Goal: Task Accomplishment & Management: Manage account settings

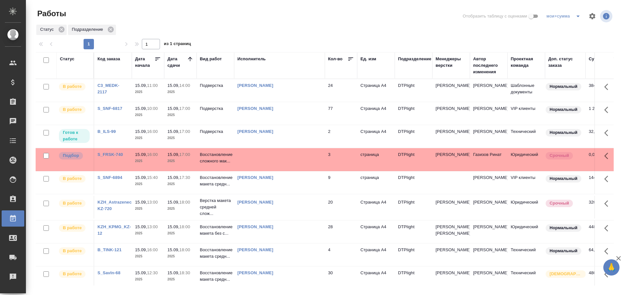
click at [250, 160] on td at bounding box center [279, 159] width 91 height 23
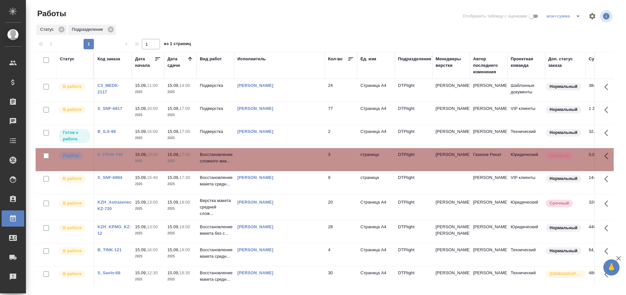
click at [250, 160] on td at bounding box center [279, 159] width 91 height 23
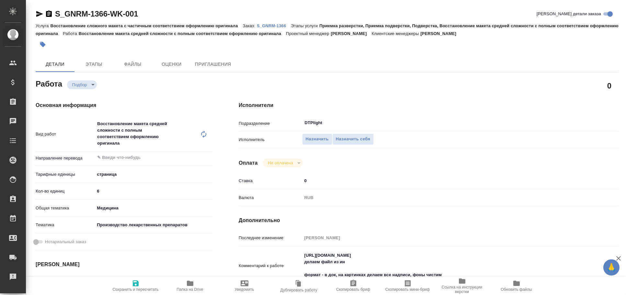
type textarea "x"
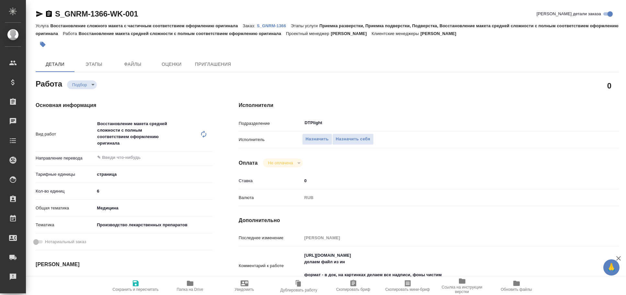
type textarea "x"
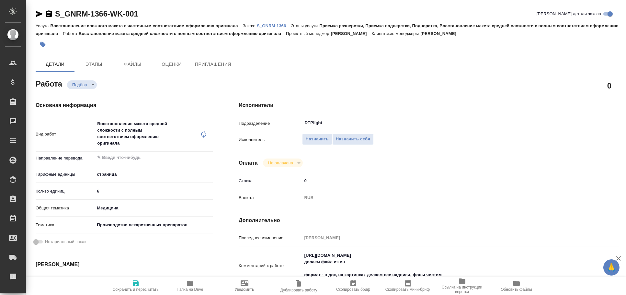
type textarea "x"
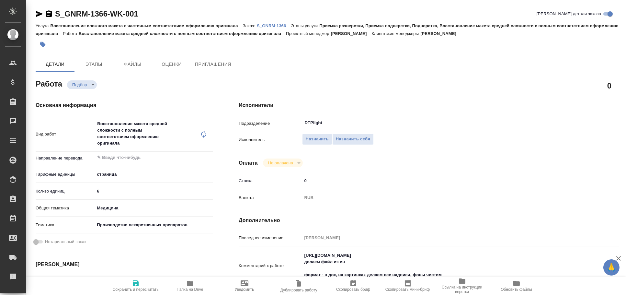
type textarea "x"
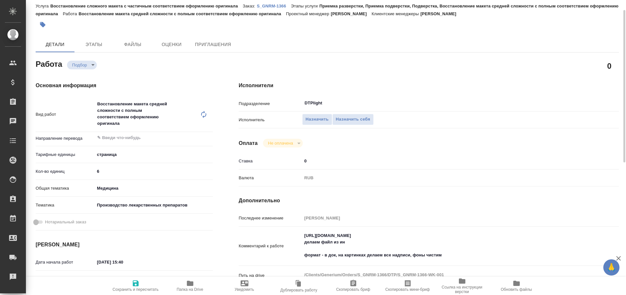
type textarea "x"
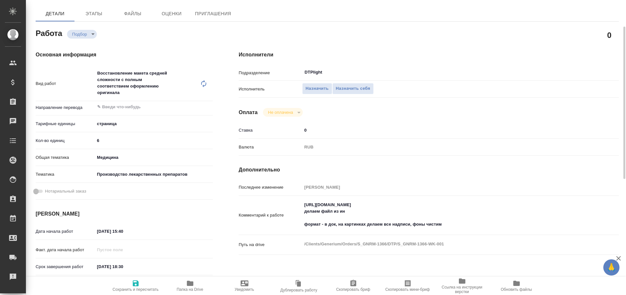
scroll to position [51, 0]
type textarea "x"
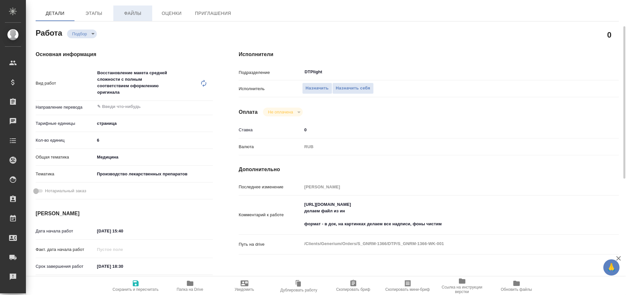
type textarea "x"
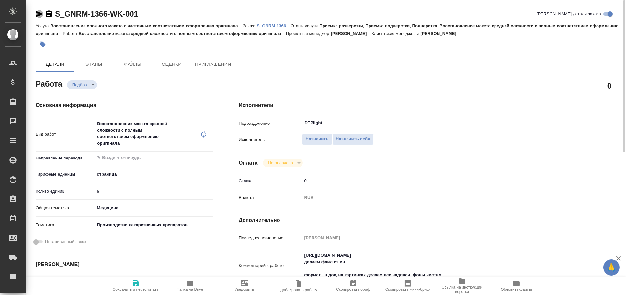
click at [38, 11] on icon "button" at bounding box center [40, 14] width 8 height 8
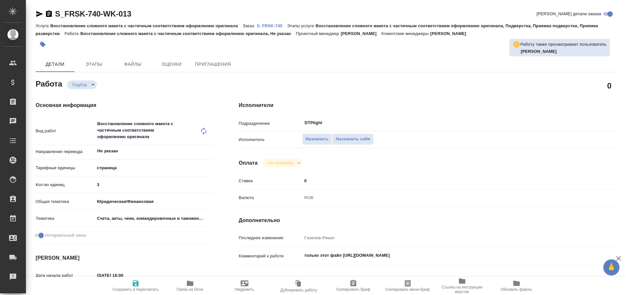
type textarea "x"
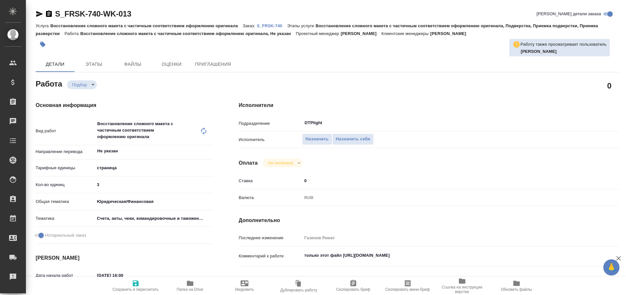
type textarea "x"
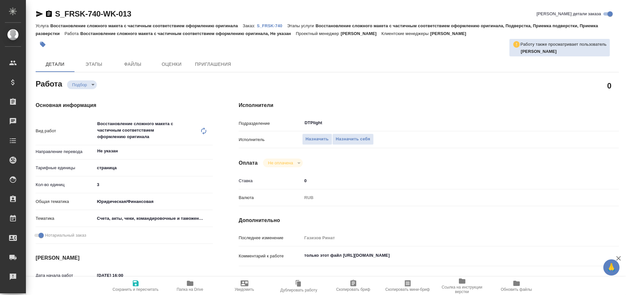
type textarea "x"
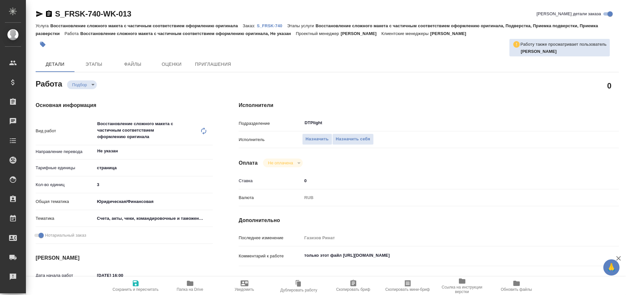
type textarea "x"
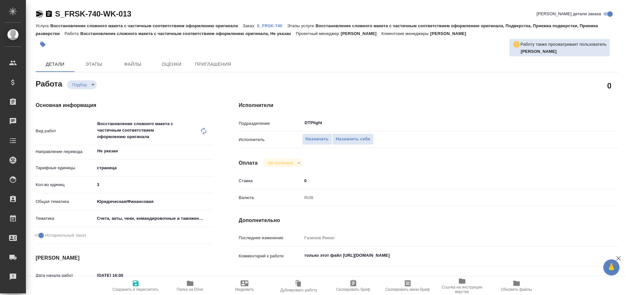
click at [38, 13] on icon "button" at bounding box center [39, 14] width 7 height 6
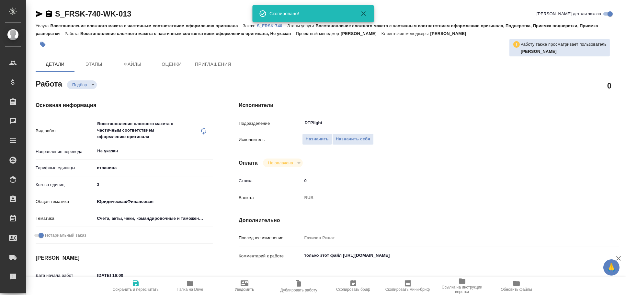
type textarea "x"
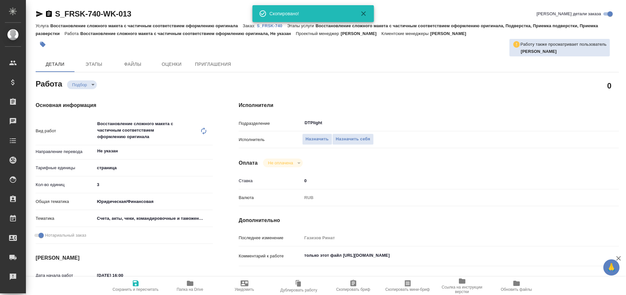
type textarea "x"
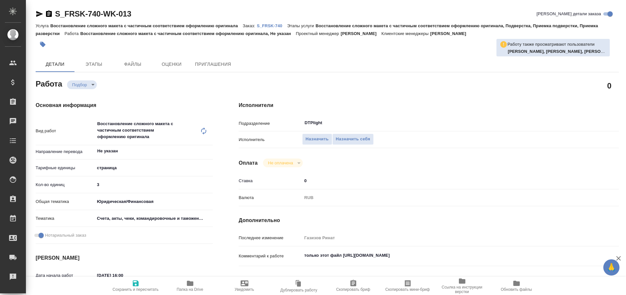
type textarea "x"
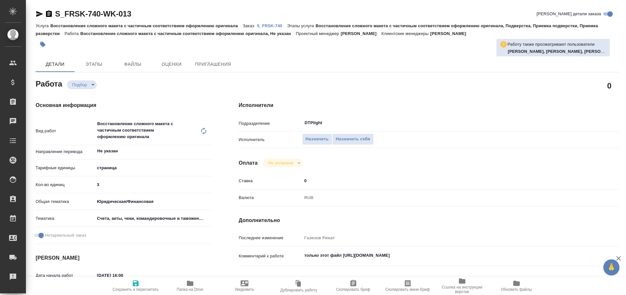
type textarea "x"
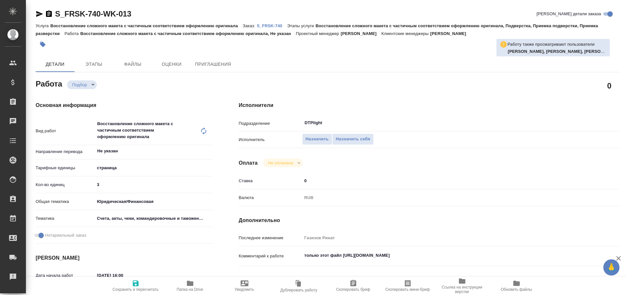
type textarea "x"
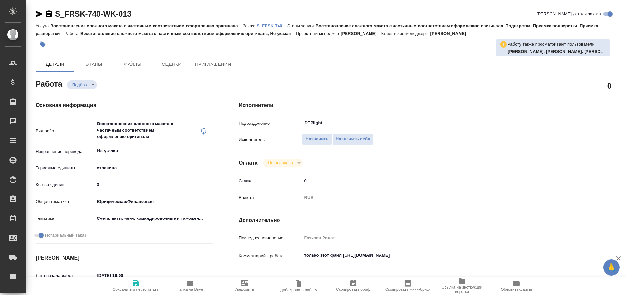
type textarea "x"
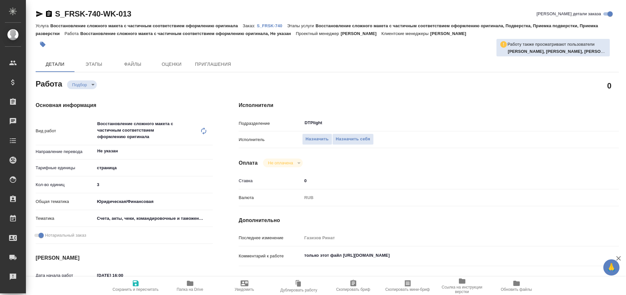
type textarea "x"
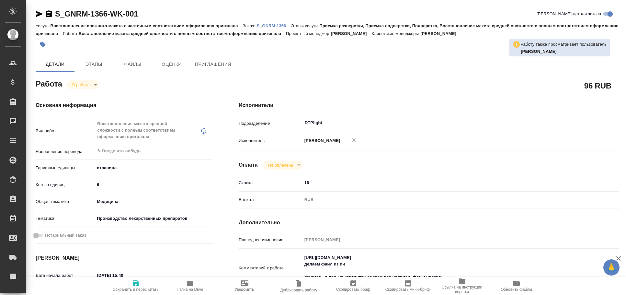
type textarea "x"
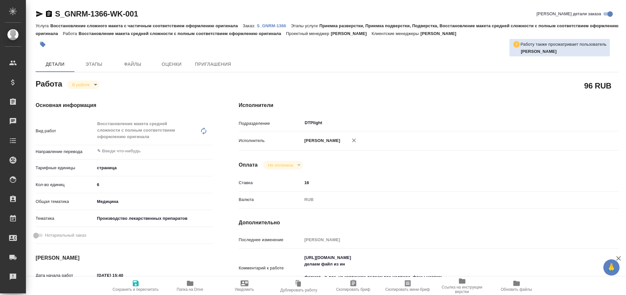
type textarea "x"
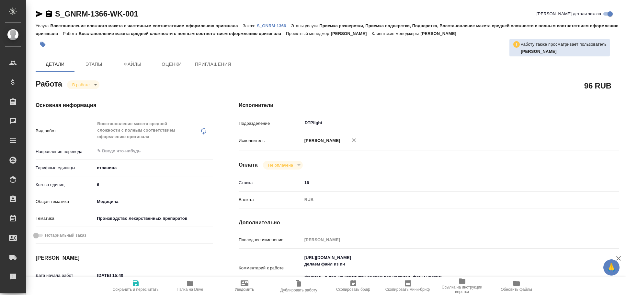
type textarea "x"
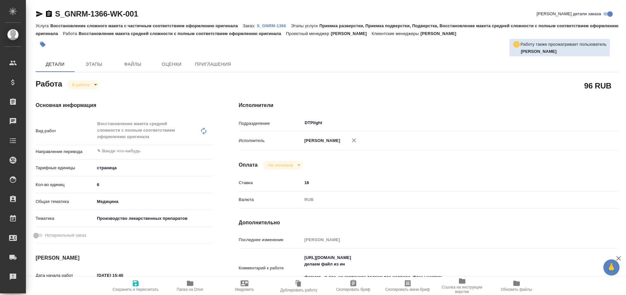
type textarea "x"
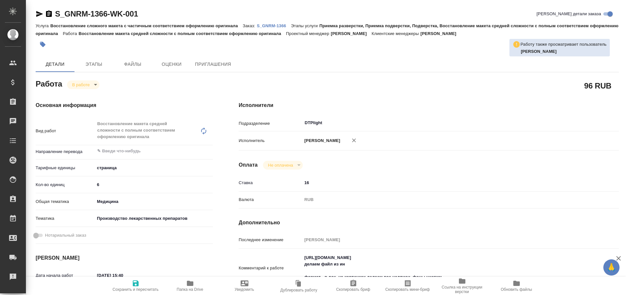
type textarea "x"
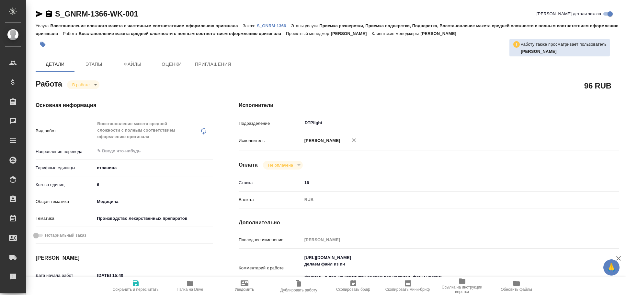
type textarea "x"
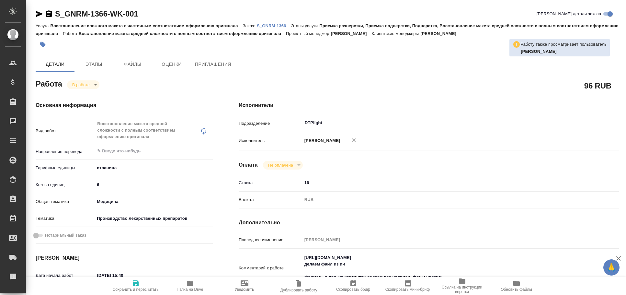
type textarea "x"
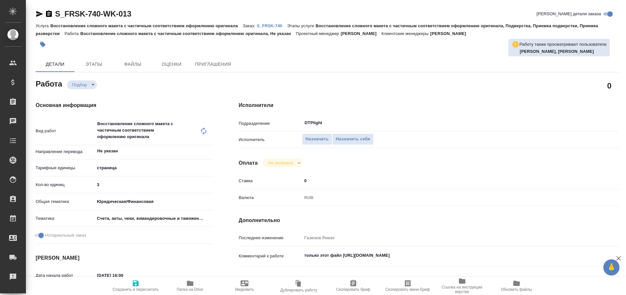
type textarea "x"
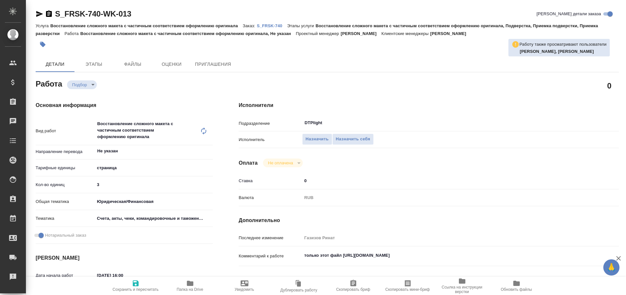
type textarea "x"
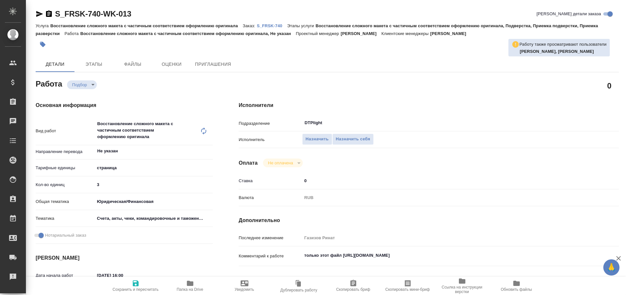
type textarea "x"
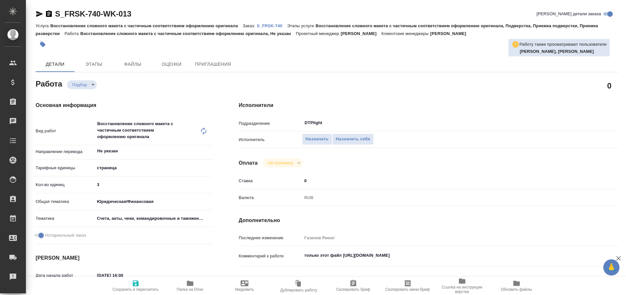
type textarea "x"
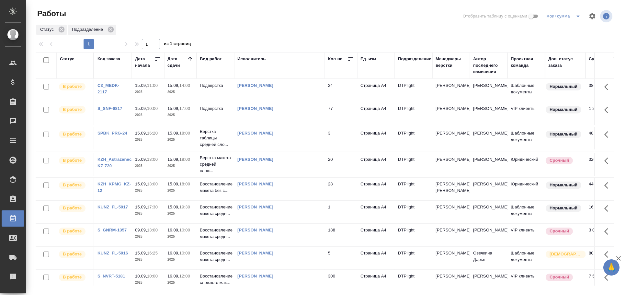
click at [64, 58] on div "Статус" at bounding box center [67, 59] width 15 height 6
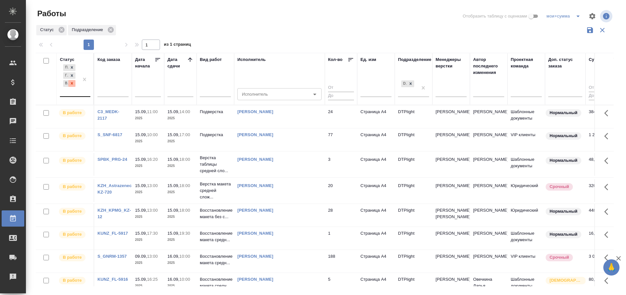
click at [75, 84] on div at bounding box center [71, 83] width 7 height 7
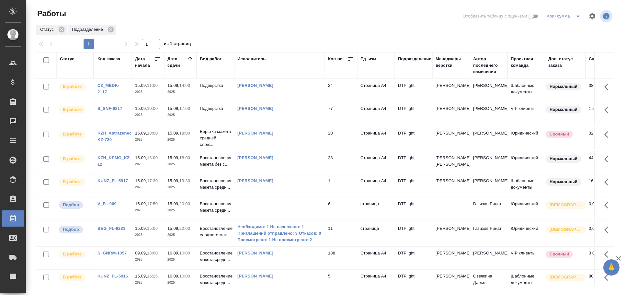
click at [283, 215] on td at bounding box center [279, 208] width 91 height 23
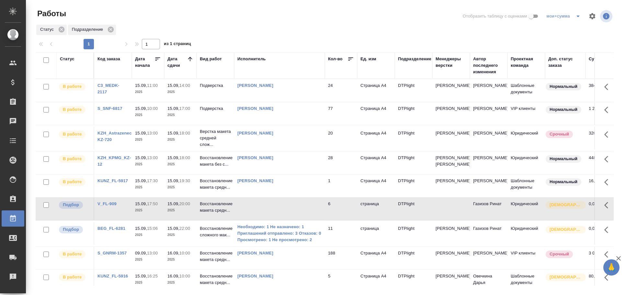
click at [268, 215] on td at bounding box center [279, 208] width 91 height 23
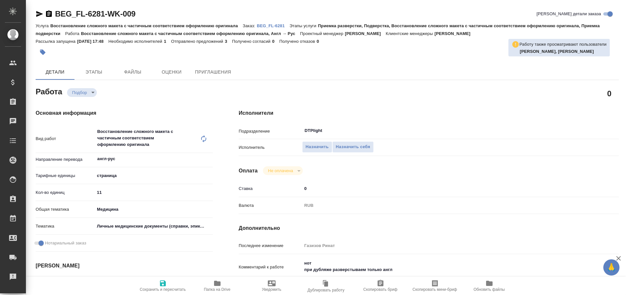
type textarea "x"
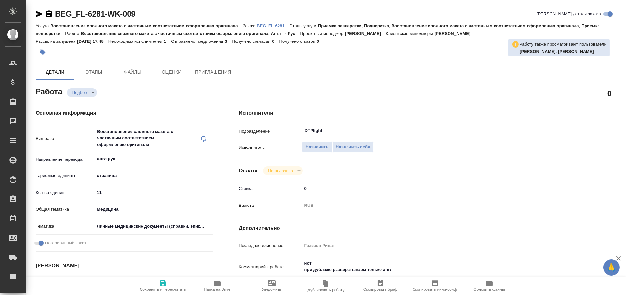
type textarea "x"
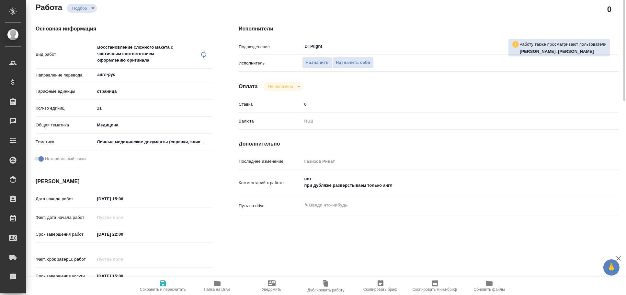
type textarea "x"
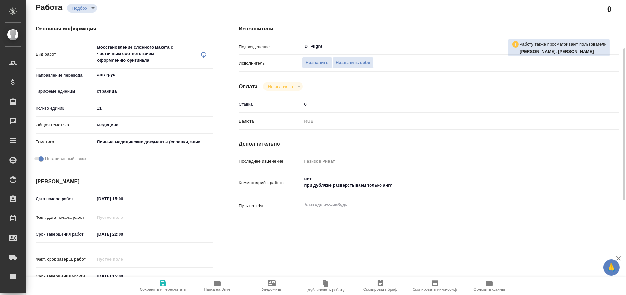
scroll to position [88, 0]
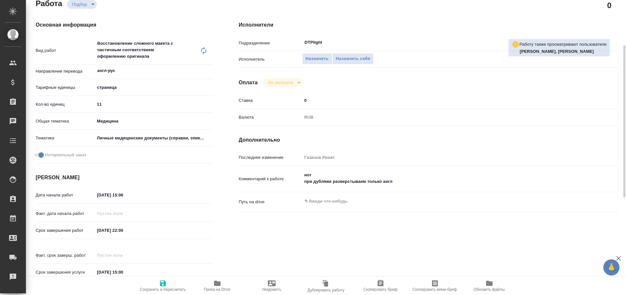
type textarea "x"
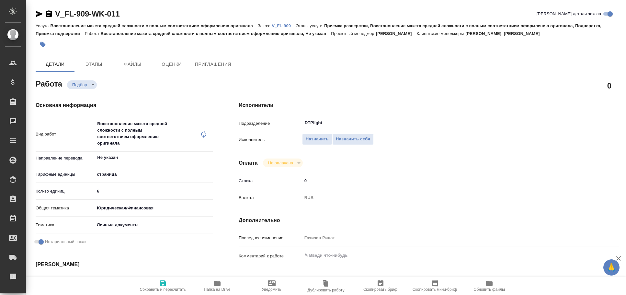
type textarea "x"
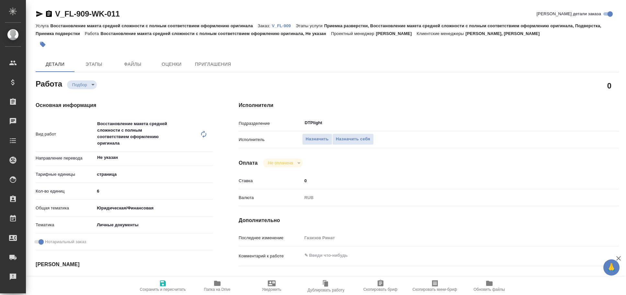
type textarea "x"
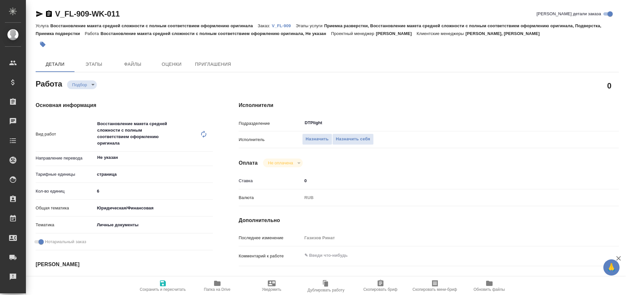
type textarea "x"
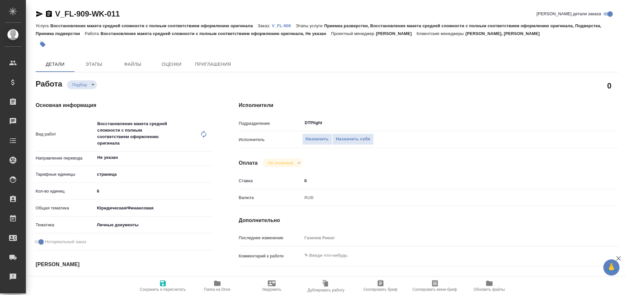
type textarea "x"
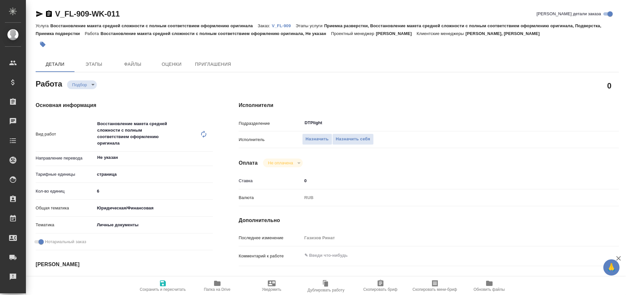
click at [39, 11] on icon "button" at bounding box center [40, 14] width 8 height 8
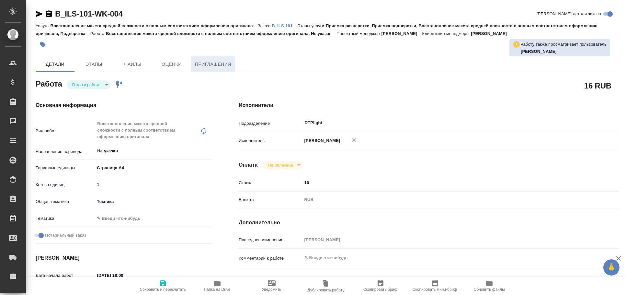
type textarea "x"
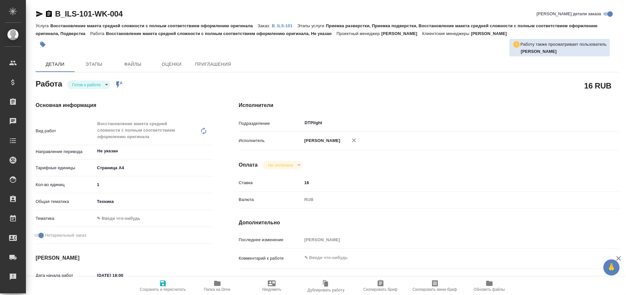
type textarea "x"
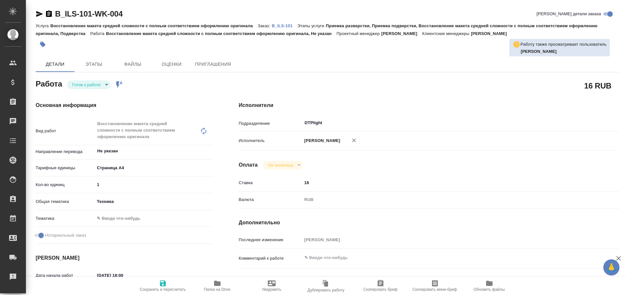
click at [280, 25] on p "B_ILS-101" at bounding box center [285, 25] width 26 height 5
type textarea "x"
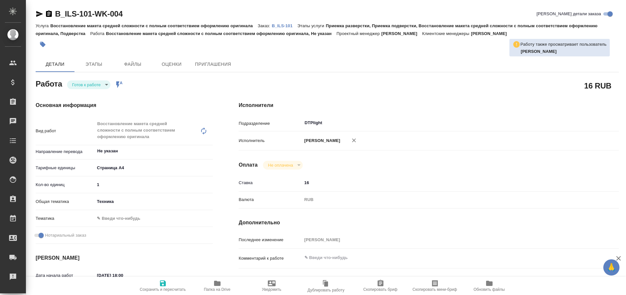
type textarea "x"
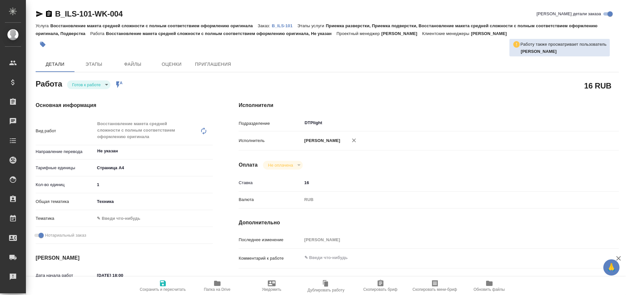
type textarea "x"
click at [86, 87] on body "🙏 .cls-1 fill:#fff; AWATERA [PERSON_NAME] Спецификации Заказы 0 Чаты Todo Проек…" at bounding box center [313, 147] width 626 height 295
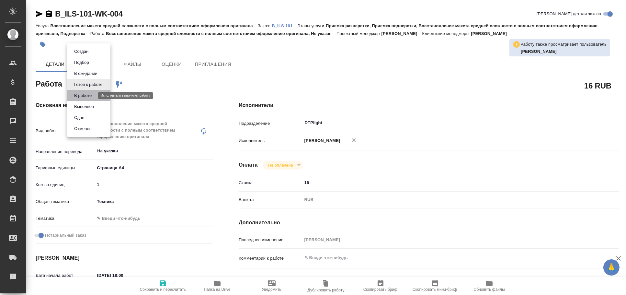
click at [91, 97] on button "В работе" at bounding box center [82, 95] width 21 height 7
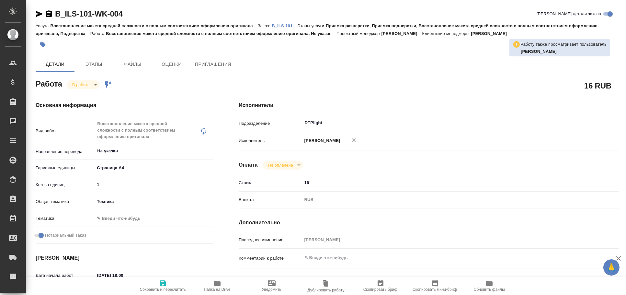
type textarea "x"
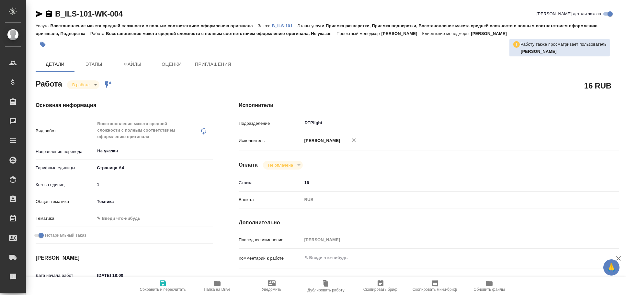
type textarea "x"
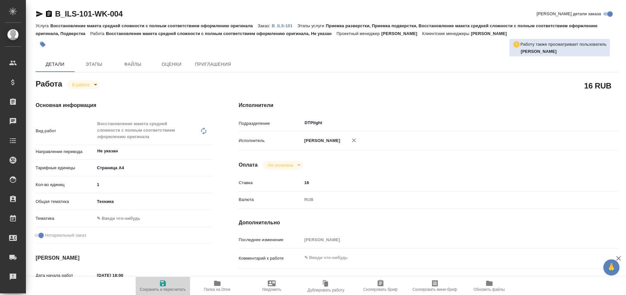
click at [160, 284] on icon "button" at bounding box center [163, 283] width 6 height 6
type textarea "x"
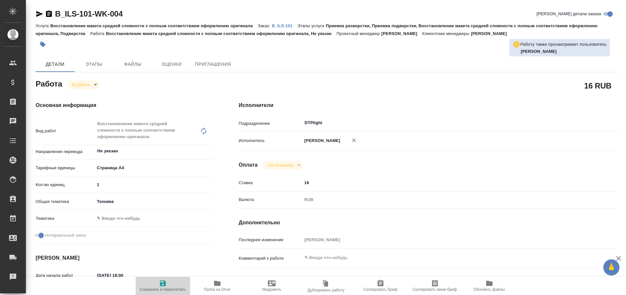
type textarea "x"
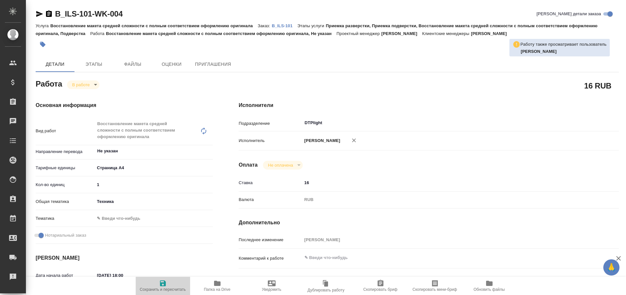
type textarea "x"
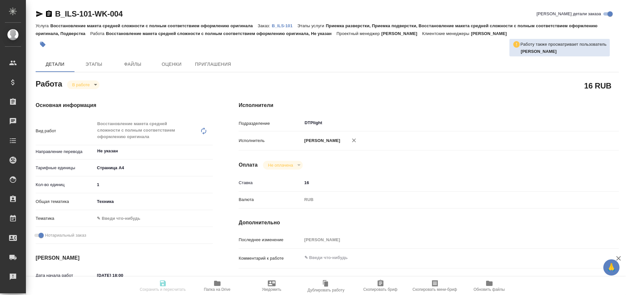
type textarea "x"
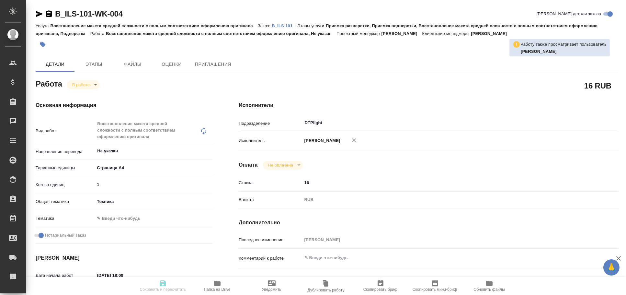
type textarea "x"
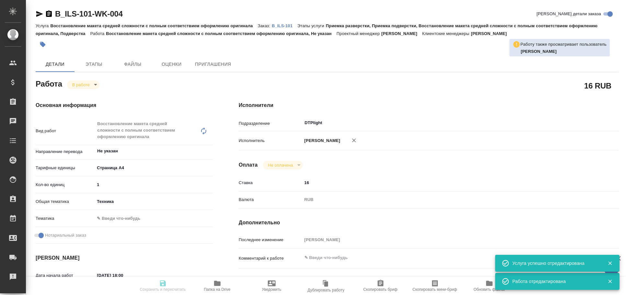
type input "inProgress"
type textarea "Восстановление макета средней сложности с полным соответствием оформлению ориги…"
type textarea "x"
type input "Не указан"
type input "5f036ec4e16dec2d6b59c8ff"
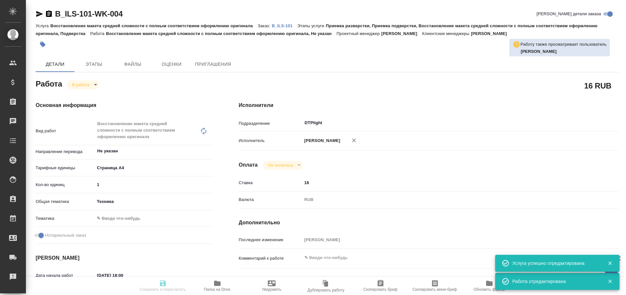
type input "1"
type input "tech"
checkbox input "true"
type input "[DATE] 18:00"
type input "[DATE] 18:07"
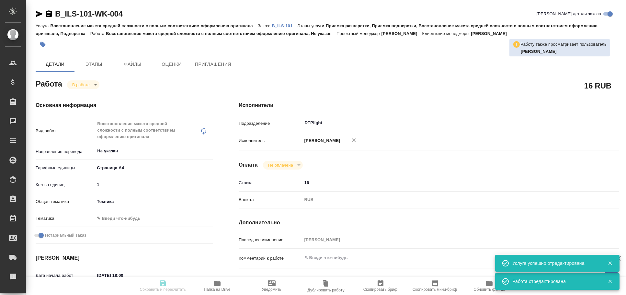
type input "[DATE] 10:00"
type input "[DATE] 12:00"
type input "DTPlight"
type input "notPayed"
type input "16"
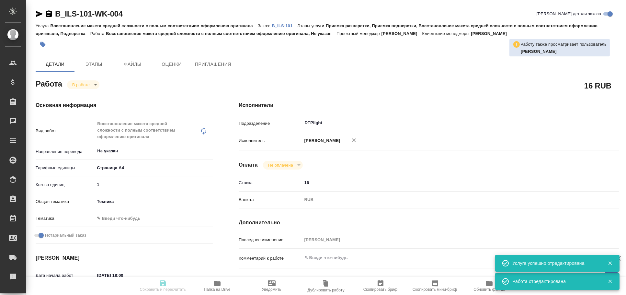
type input "RUB"
type input "[PERSON_NAME]"
type textarea "x"
type input "B_ILS-101"
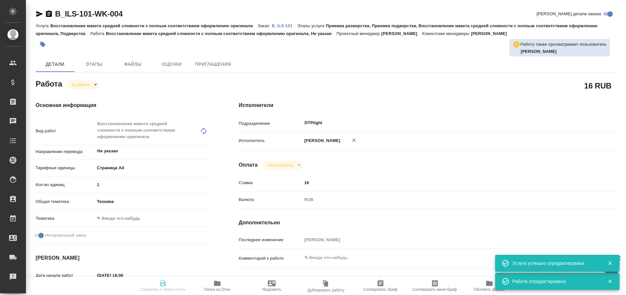
type input "Восстановление макета средней сложности с полным соответствием оформлению ориги…"
type input "Приемка разверстки, Приемка подверстки, Восстановление макета средней сложности…"
type input "[PERSON_NAME]"
type input "/Clients/ООО ИнтерЛабСервис/Orders/B_ILS-101"
type textarea "x"
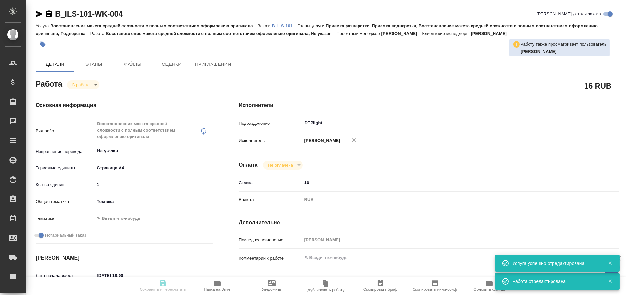
type textarea "B_ILS-100 подобный заказ"
type textarea "x"
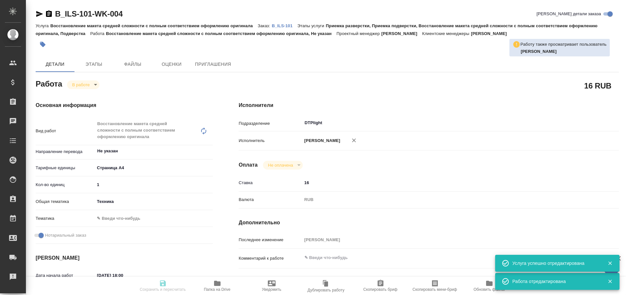
type textarea "x"
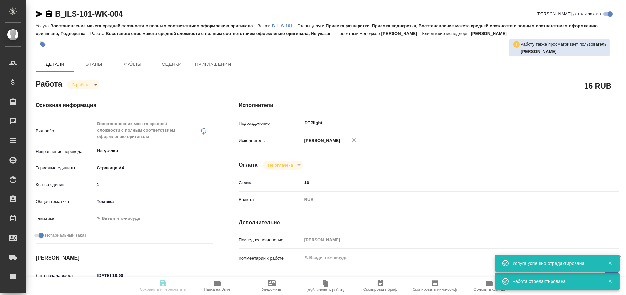
type textarea "x"
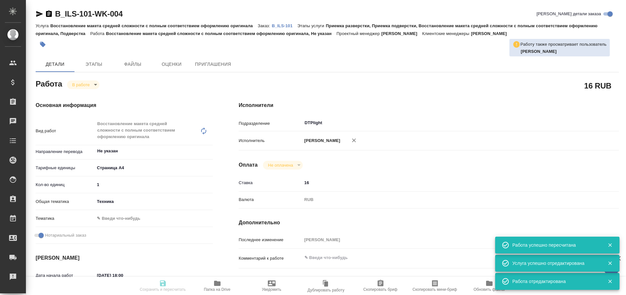
type textarea "x"
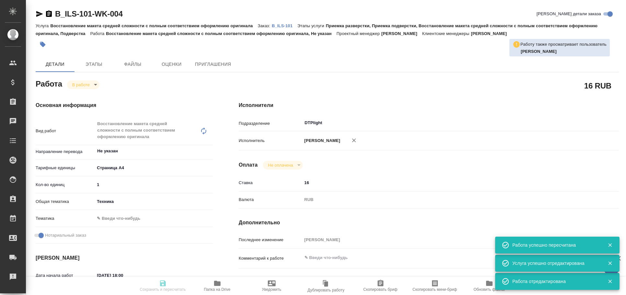
type input "inProgress"
type textarea "Восстановление макета средней сложности с полным соответствием оформлению ориги…"
type textarea "x"
type input "Не указан"
type input "5f036ec4e16dec2d6b59c8ff"
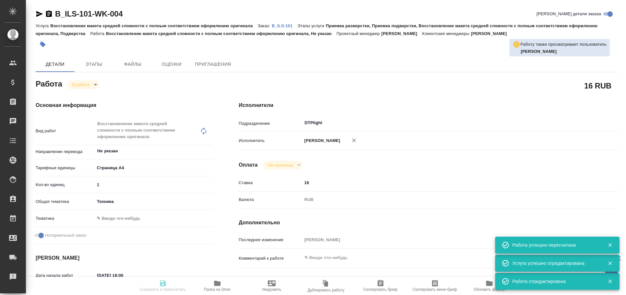
type input "1"
type input "tech"
checkbox input "true"
type input "[DATE] 18:00"
type input "[DATE] 18:07"
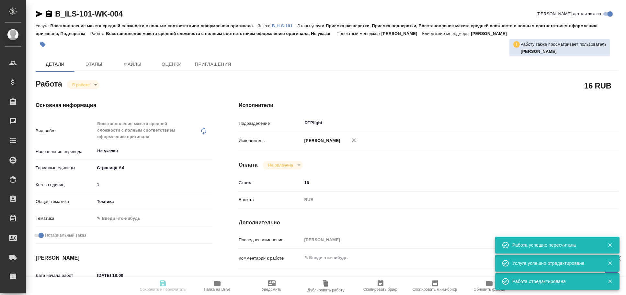
type input "[DATE] 10:00"
type input "[DATE] 12:00"
type input "DTPlight"
type input "notPayed"
type input "16"
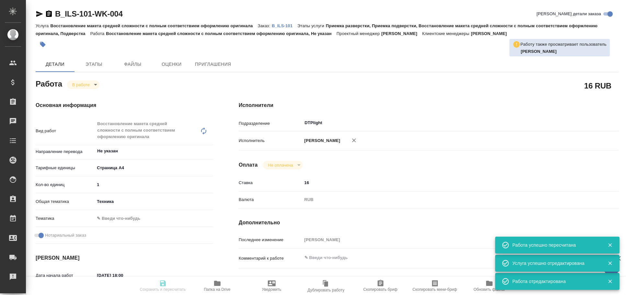
type input "RUB"
type input "[PERSON_NAME]"
type textarea "x"
type input "B_ILS-101"
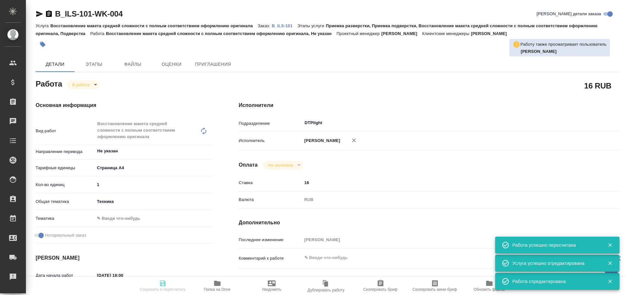
type input "Восстановление макета средней сложности с полным соответствием оформлению ориги…"
type input "Приемка разверстки, Приемка подверстки, Восстановление макета средней сложности…"
type input "[PERSON_NAME]"
type input "/Clients/ООО ИнтерЛабСервис/Orders/B_ILS-101"
type textarea "x"
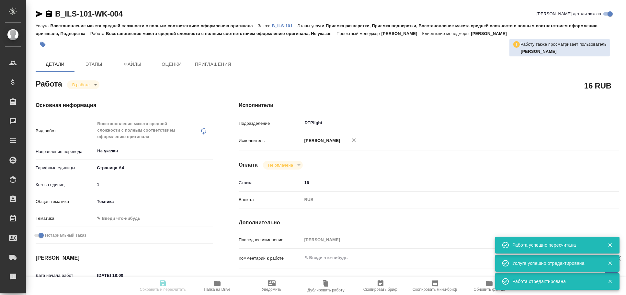
type textarea "B_ILS-100 подобный заказ"
type textarea "x"
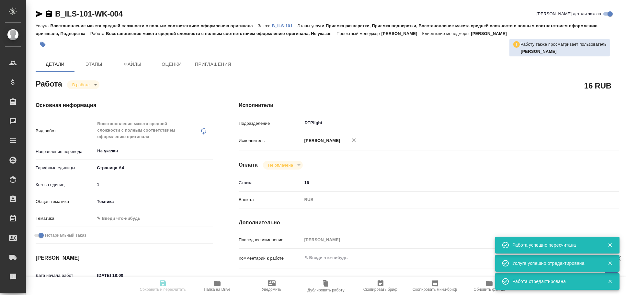
type textarea "x"
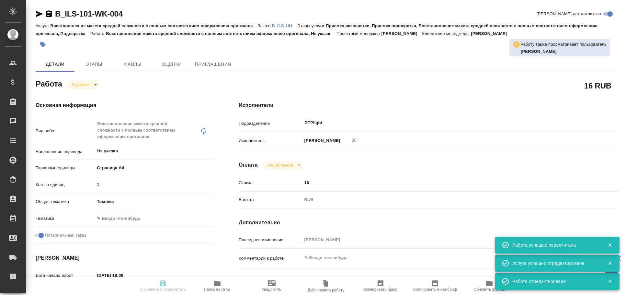
type textarea "x"
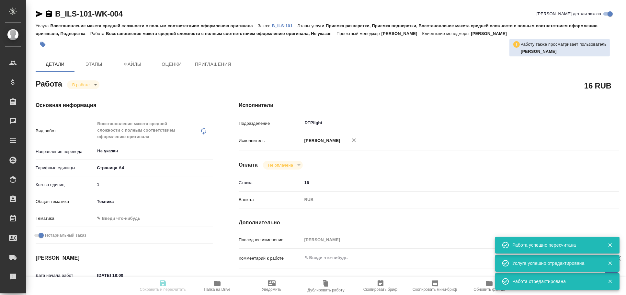
type textarea "x"
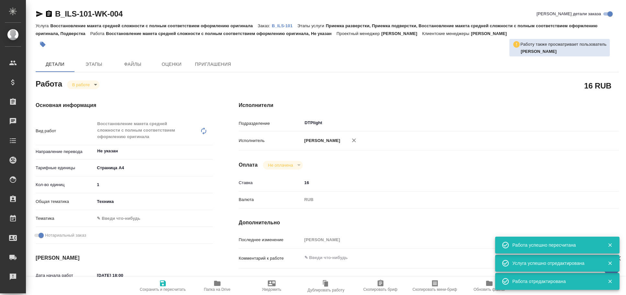
type textarea "x"
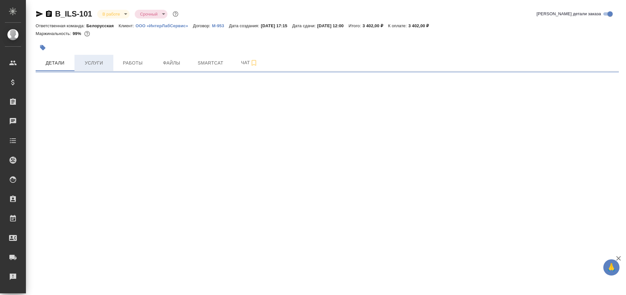
select select "RU"
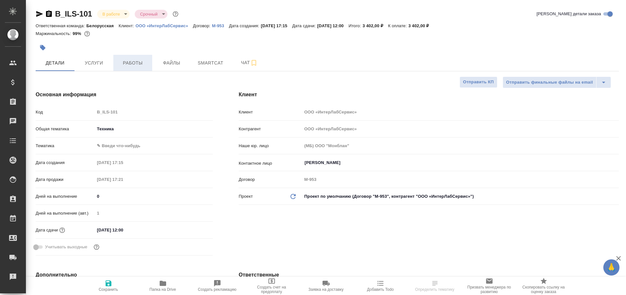
type textarea "x"
click at [139, 59] on span "Работы" at bounding box center [132, 63] width 31 height 8
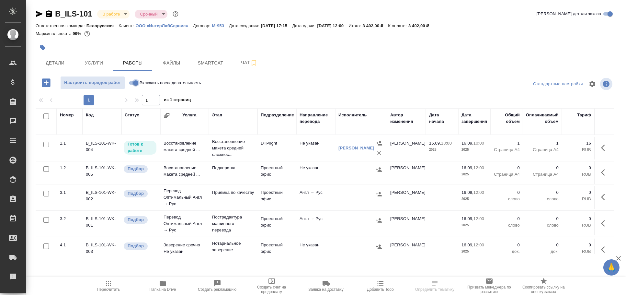
click at [129, 84] on input "Включить последовательность" at bounding box center [135, 83] width 23 height 8
checkbox input "true"
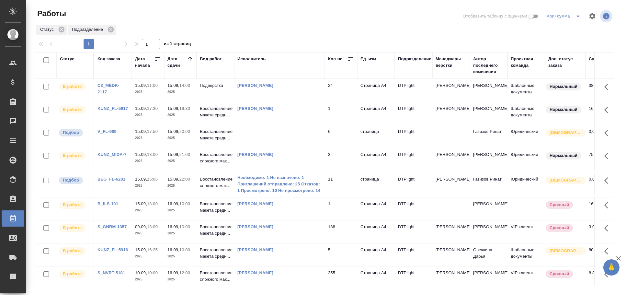
click at [246, 134] on td at bounding box center [279, 136] width 91 height 23
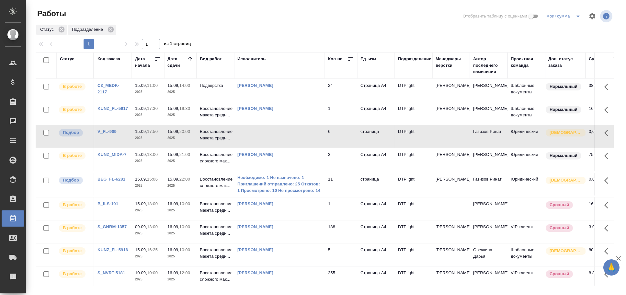
click at [246, 134] on td at bounding box center [279, 136] width 91 height 23
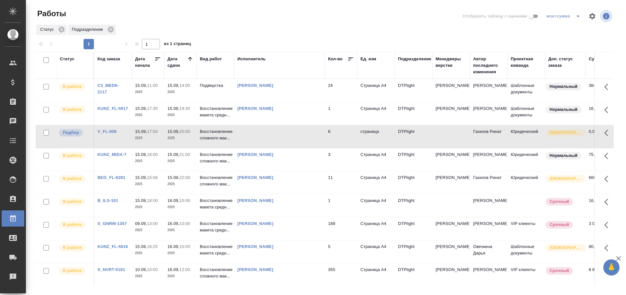
click at [293, 189] on td "Мыльцына Марина" at bounding box center [279, 182] width 91 height 23
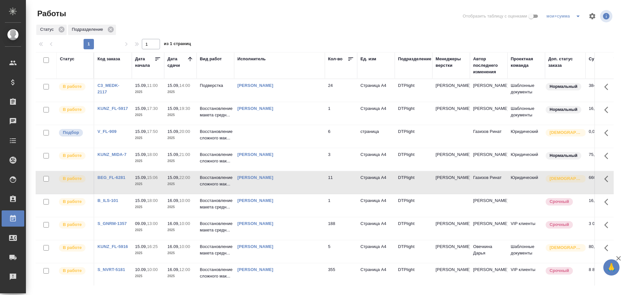
click at [293, 189] on td "Мыльцына Марина" at bounding box center [279, 182] width 91 height 23
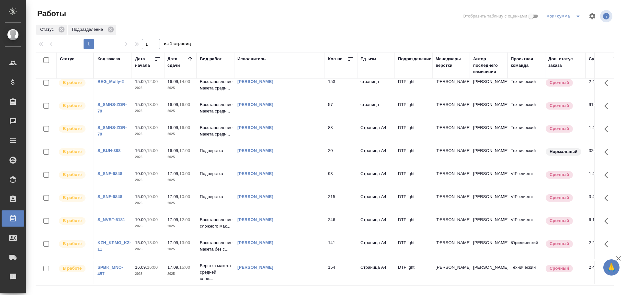
scroll to position [0, 0]
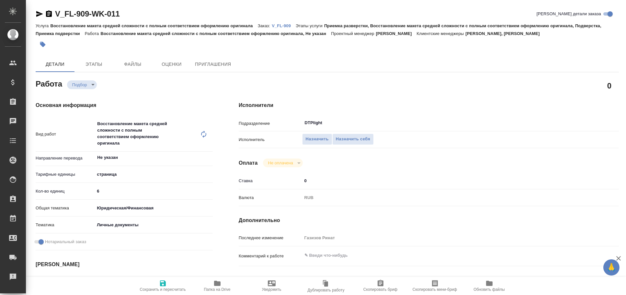
type textarea "x"
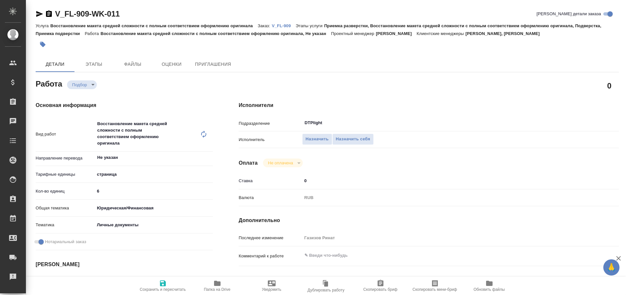
type textarea "x"
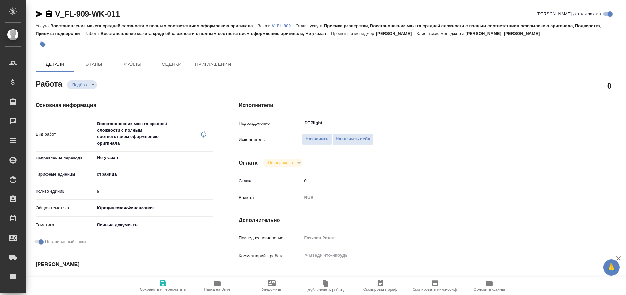
type textarea "x"
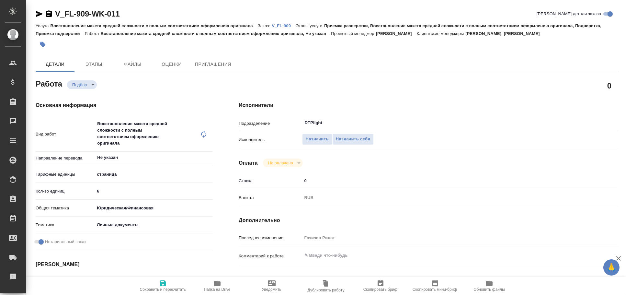
click at [39, 13] on icon "button" at bounding box center [39, 14] width 7 height 6
type textarea "x"
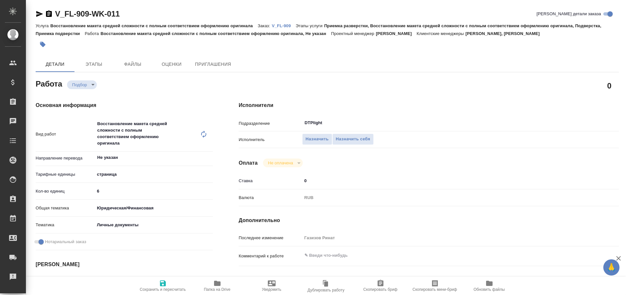
type textarea "x"
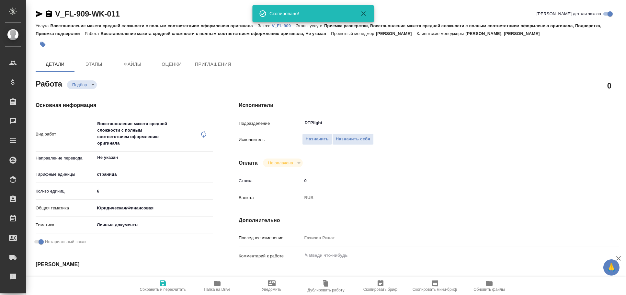
type textarea "x"
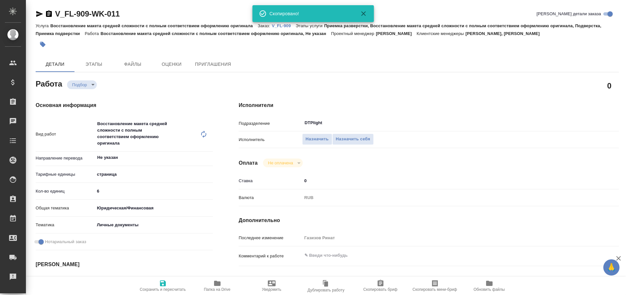
type textarea "x"
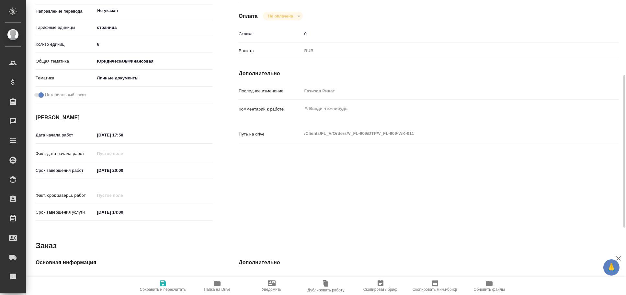
scroll to position [148, 0]
click at [208, 282] on span "Папка на Drive" at bounding box center [217, 285] width 47 height 12
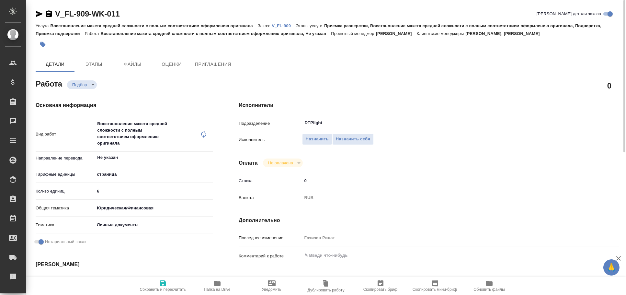
click at [38, 15] on icon "button" at bounding box center [39, 14] width 7 height 6
click at [145, 134] on div "Восстановление макета средней сложности с полным соответствием оформлению ориги…" at bounding box center [147, 134] width 105 height 34
click at [208, 133] on icon at bounding box center [204, 134] width 8 height 8
type textarea "x"
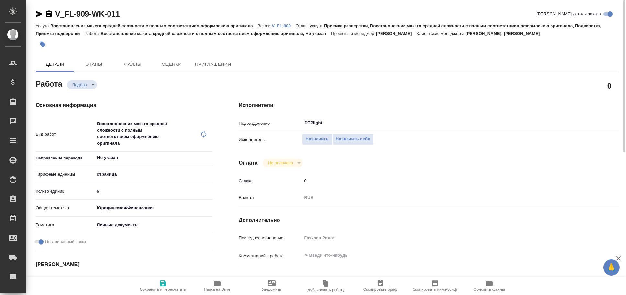
type textarea "x"
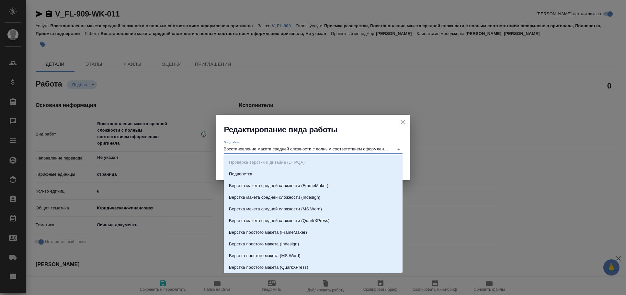
scroll to position [0, 21]
drag, startPoint x: 258, startPoint y: 148, endPoint x: 527, endPoint y: 162, distance: 268.7
click at [527, 162] on div "Редактирование вида работы Вид работ Восстановление макета средней сложности с …" at bounding box center [313, 147] width 626 height 295
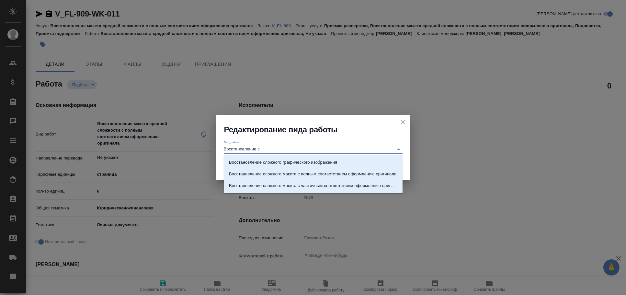
scroll to position [0, 0]
click at [374, 185] on p "Восстановление сложного макета с частичным соответствием оформлению оригинала" at bounding box center [313, 185] width 168 height 6
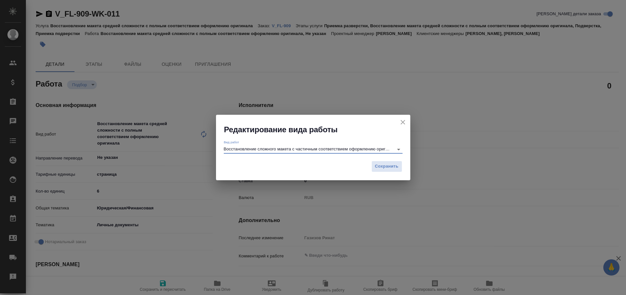
type input "Восстановление сложного макета с частичным соответствием оформлению оригинала"
click at [389, 160] on div "Сохранить" at bounding box center [313, 168] width 194 height 23
click at [387, 165] on span "Сохранить" at bounding box center [387, 166] width 24 height 7
type textarea "x"
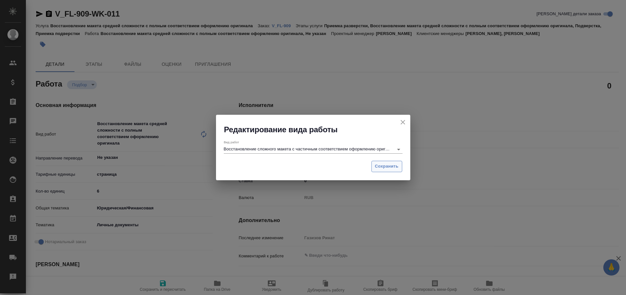
type textarea "x"
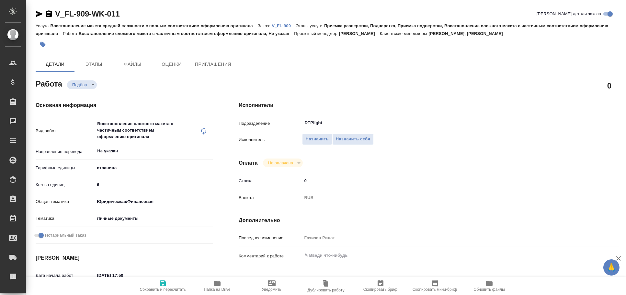
type textarea "x"
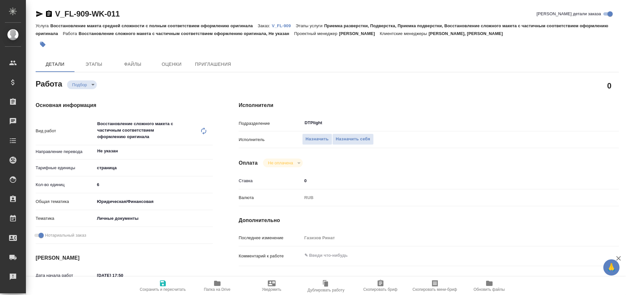
type textarea "x"
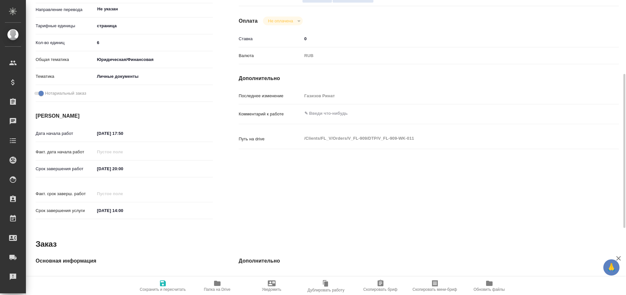
scroll to position [270, 0]
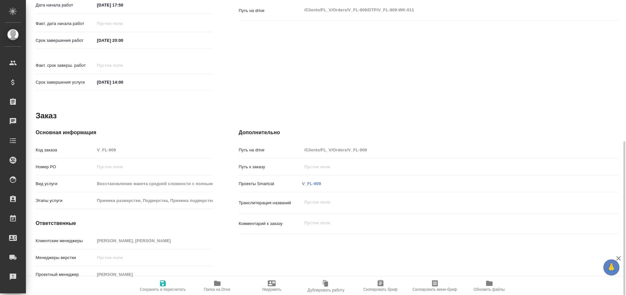
type textarea "x"
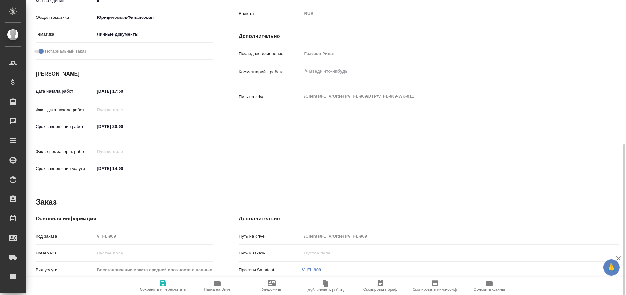
scroll to position [0, 0]
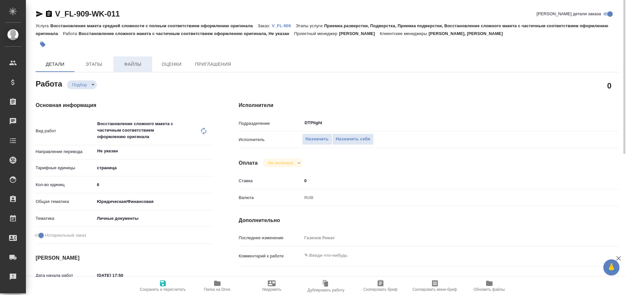
type textarea "x"
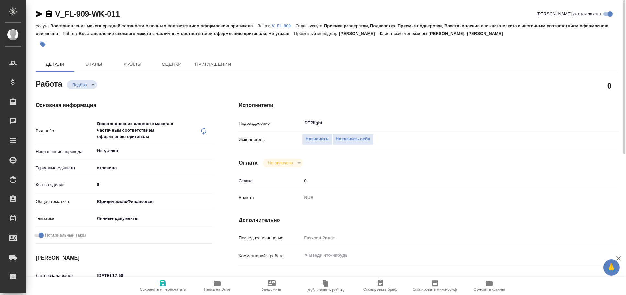
type textarea "x"
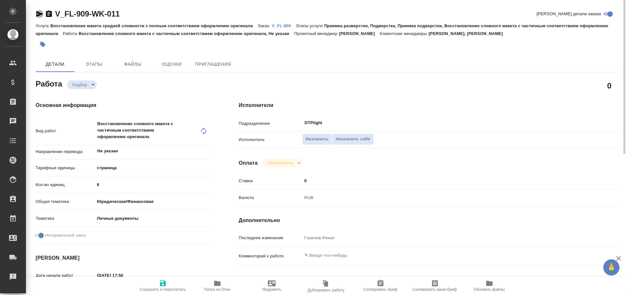
click at [40, 11] on icon "button" at bounding box center [40, 14] width 8 height 8
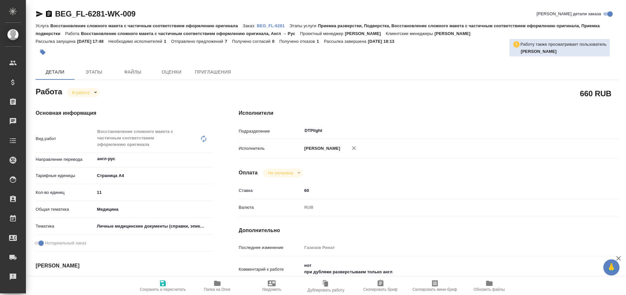
type textarea "x"
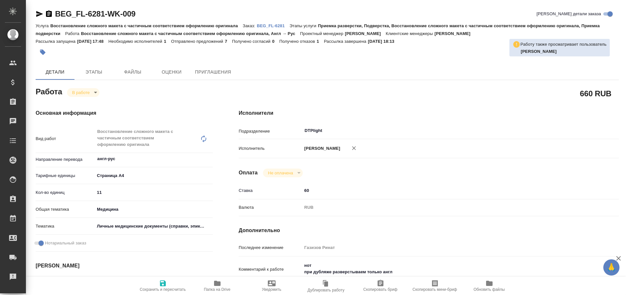
type textarea "x"
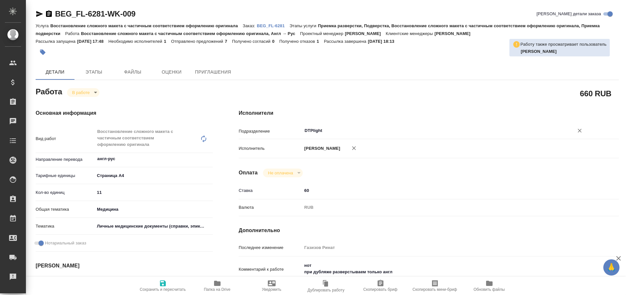
type textarea "x"
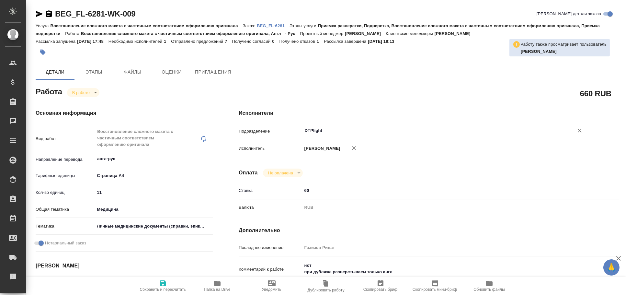
click at [306, 132] on input "DTPlight" at bounding box center [434, 131] width 260 height 8
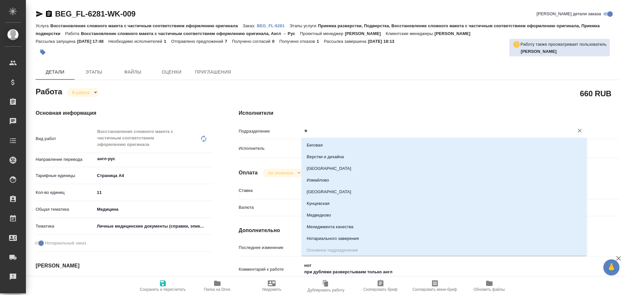
type input "в"
type textarea "x"
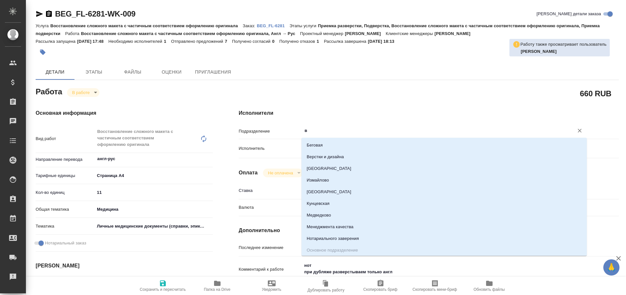
type textarea "x"
type input "ве"
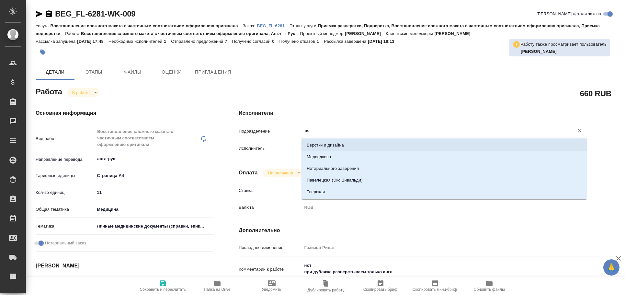
type textarea "x"
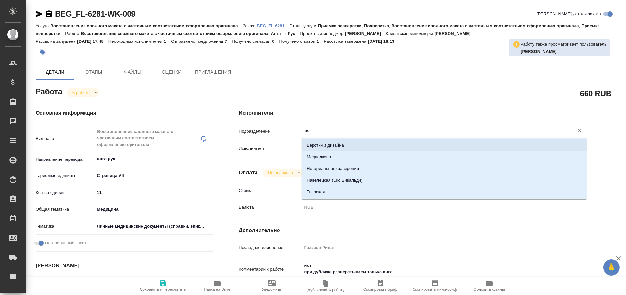
click at [309, 143] on li "Верстки и дизайна" at bounding box center [444, 145] width 285 height 12
type textarea "x"
type input "Верстки и дизайна"
type textarea "x"
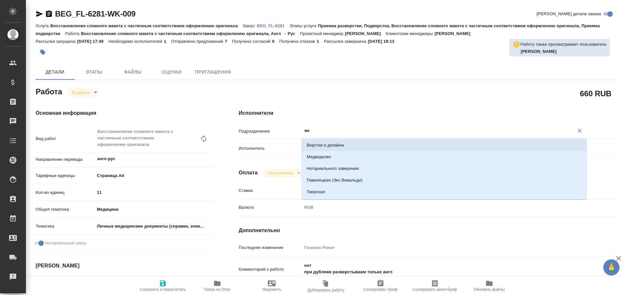
type textarea "x"
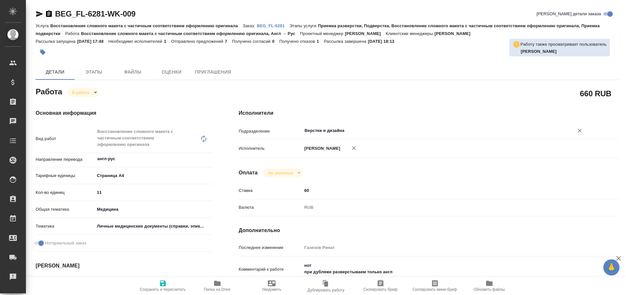
type input "Верстки и дизайна"
click at [170, 282] on span "Сохранить и пересчитать" at bounding box center [163, 285] width 47 height 12
type textarea "x"
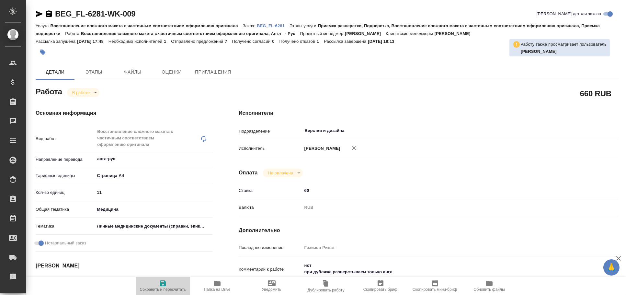
type textarea "x"
type input "inProgress"
type textarea "Восстановление сложного макета с частичным соответствием оформлению оригинала"
type textarea "x"
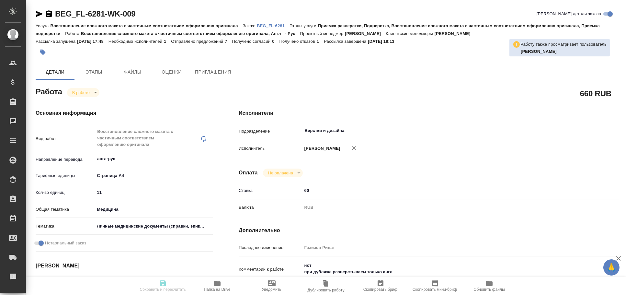
type input "англ-рус"
type input "5f036ec4e16dec2d6b59c8ff"
type input "11"
type input "med"
type input "5a8b8b956a9677013d343e74"
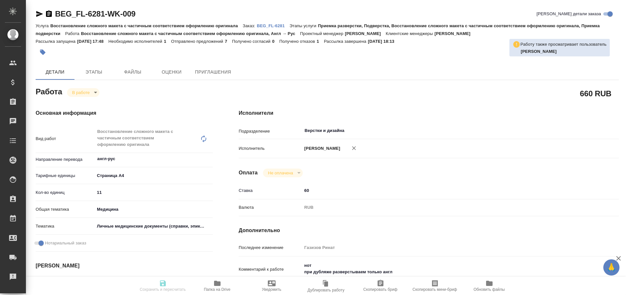
checkbox input "true"
type input "15.09.2025 15:06"
type input "15.09.2025 18:13"
type input "15.09.2025 22:00"
type input "17.09.2025 15:00"
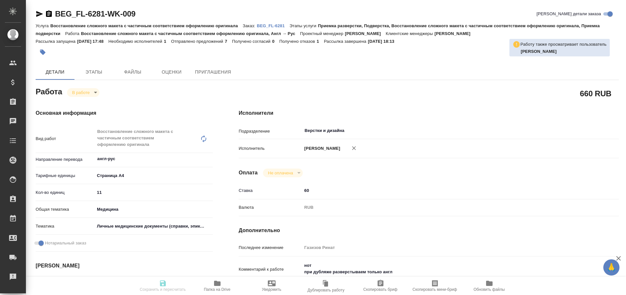
type input "Верстки и дизайна"
type input "notPayed"
type input "60"
type input "RUB"
type input "Газизов Ринат"
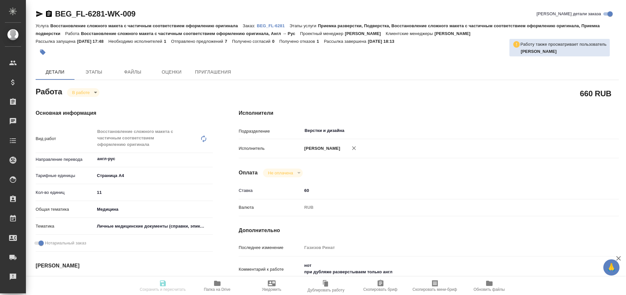
type textarea "нот при дубляже разверстываем только англ"
type textarea "x"
type input "BEG_FL-6281"
type input "Восстановление сложного макета с частичным соответствием оформлению оригинала"
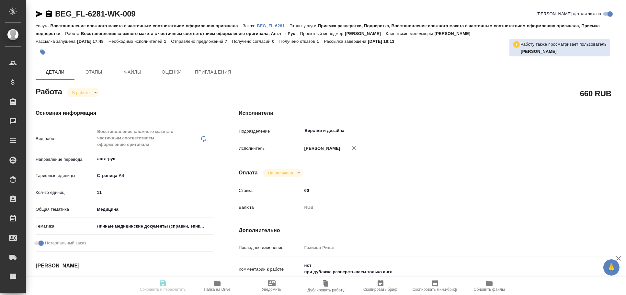
type input "Приемка разверстки, Подверстка, Восстановление сложного макета с частичным соот…"
type input "Антонова Кристина"
type input "[PERSON_NAME]"
type input "/Clients/FL_BEG/Orders/BEG_FL-6281"
type textarea "x"
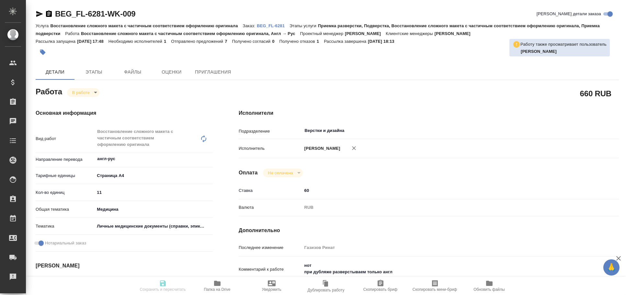
type textarea "Файл Sergey Makarov_medical report в приоритете. Пожалуйста, сделайте как можно…"
type textarea "x"
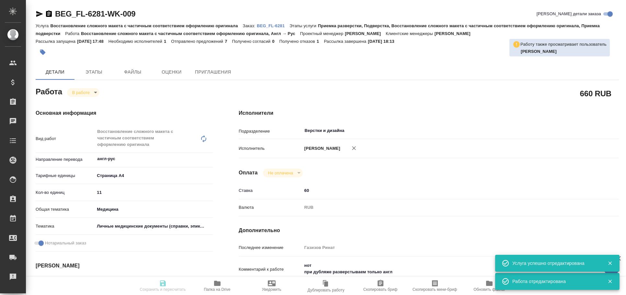
type textarea "x"
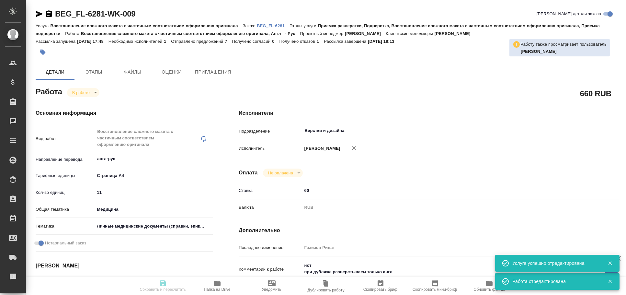
type textarea "x"
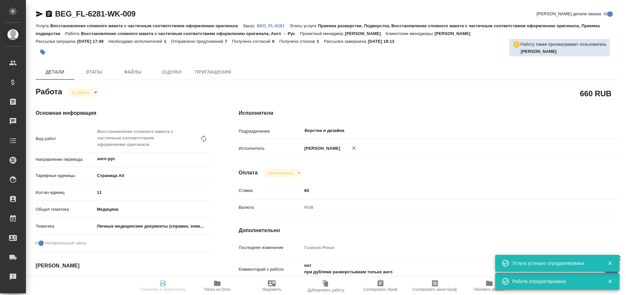
type textarea "x"
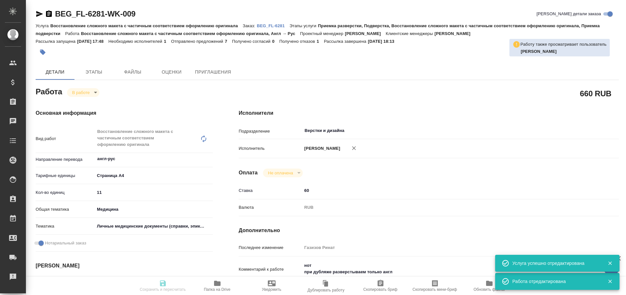
type textarea "x"
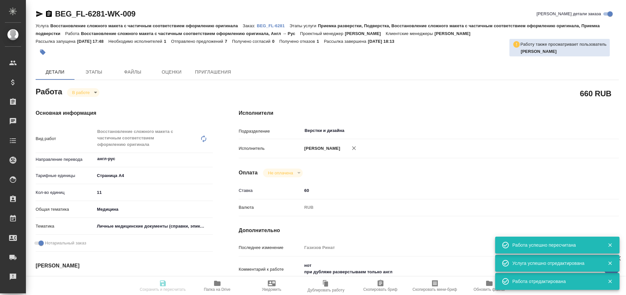
type input "inProgress"
type textarea "Восстановление сложного макета с частичным соответствием оформлению оригинала"
type textarea "x"
type input "англ-рус"
type input "5f036ec4e16dec2d6b59c8ff"
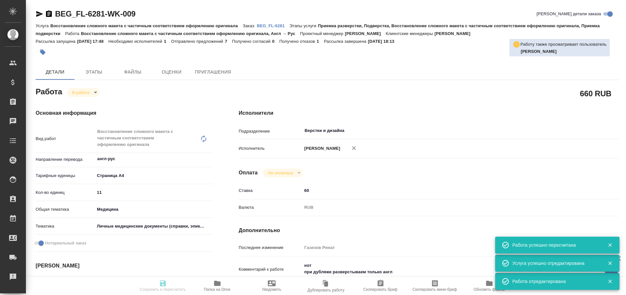
type input "11"
type input "med"
type input "5a8b8b956a9677013d343e74"
checkbox input "true"
type input "15.09.2025 15:06"
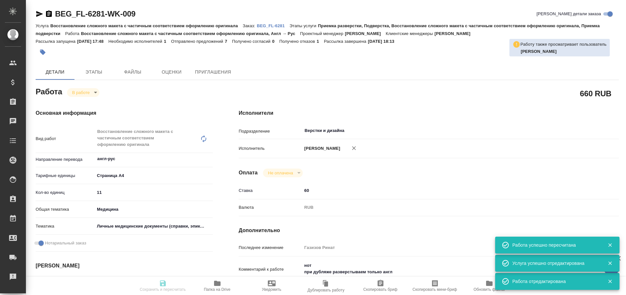
type input "15.09.2025 18:13"
type input "15.09.2025 22:00"
type input "17.09.2025 15:00"
type input "Верстки и дизайна"
type input "notPayed"
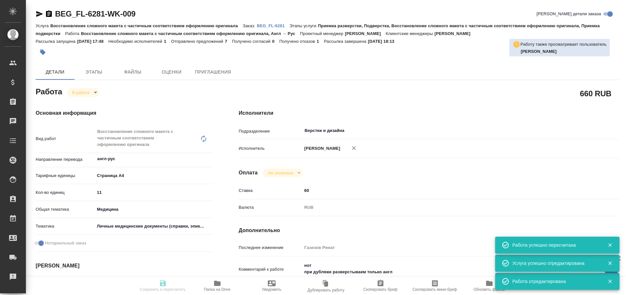
type input "60"
type input "RUB"
type input "Газизов Ринат"
type textarea "нот при дубляже разверстываем только англ"
type textarea "x"
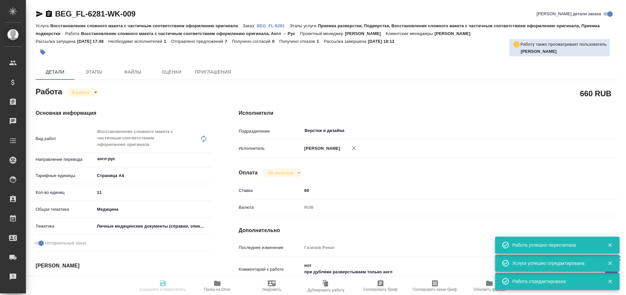
type textarea "x"
type input "BEG_FL-6281"
type input "Восстановление сложного макета с частичным соответствием оформлению оригинала"
type input "Приемка разверстки, Подверстка, Восстановление сложного макета с частичным соот…"
type input "Антонова Кристина"
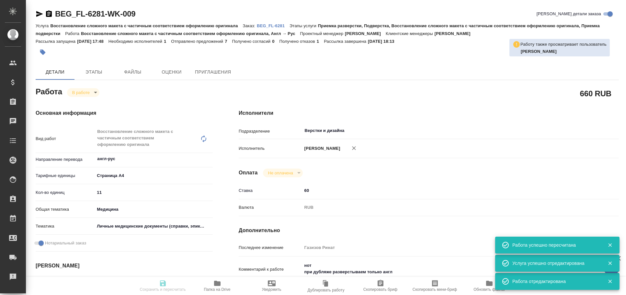
type input "Заборова Александра"
type input "/Clients/FL_BEG/Orders/BEG_FL-6281"
type textarea "x"
type textarea "Файл Sergey Makarov_medical report в приоритете. Пожалуйста, сделайте как можно…"
type textarea "x"
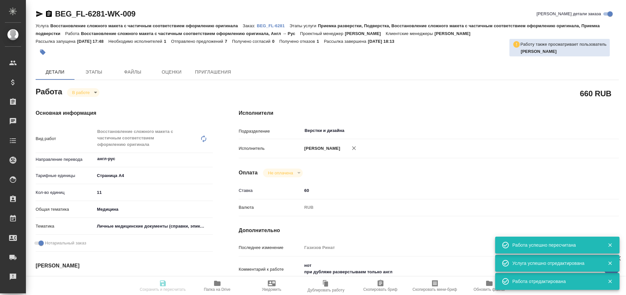
type textarea "x"
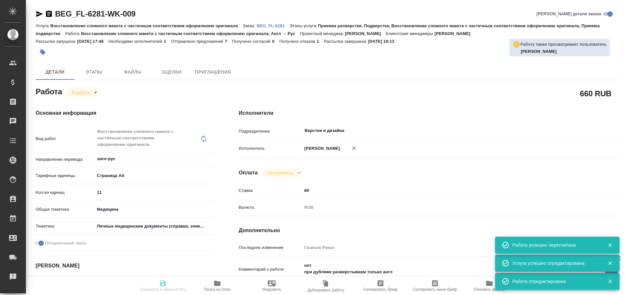
type textarea "x"
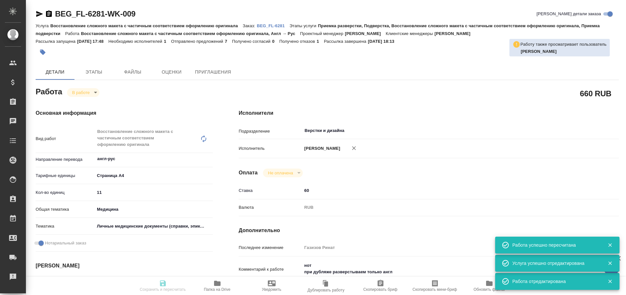
type textarea "x"
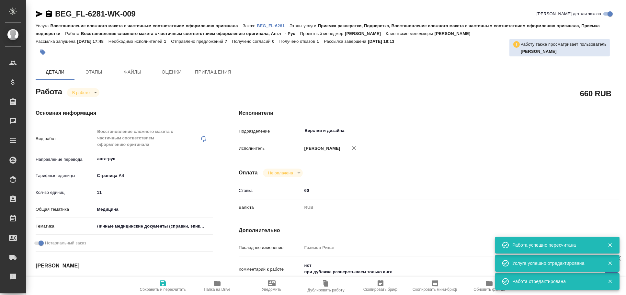
type textarea "x"
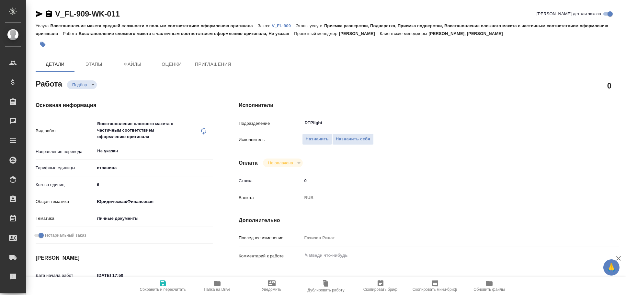
type textarea "x"
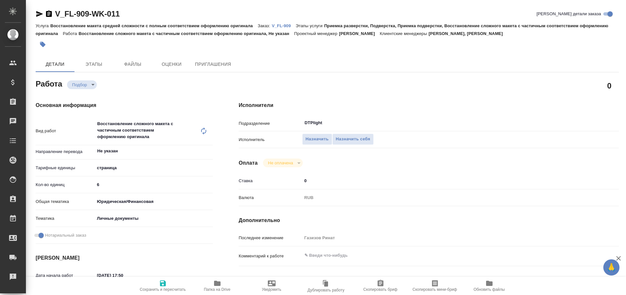
type textarea "x"
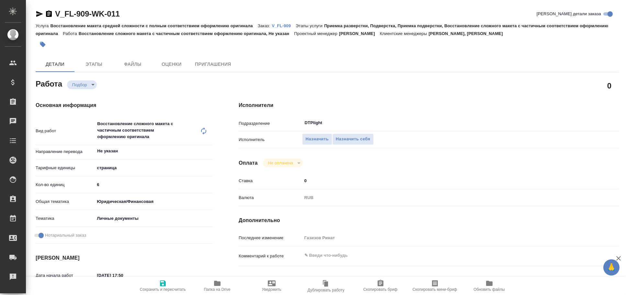
type textarea "x"
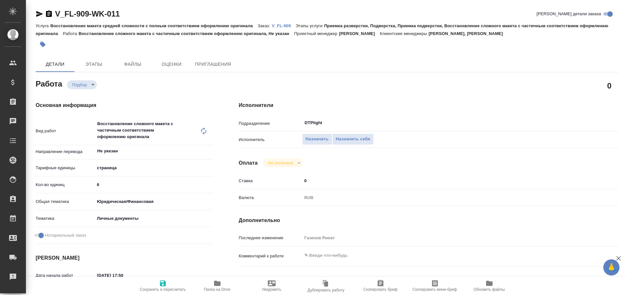
type textarea "x"
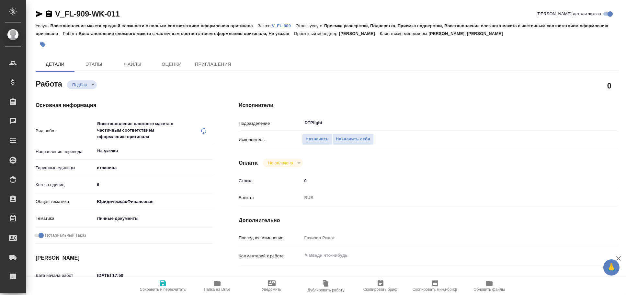
type textarea "x"
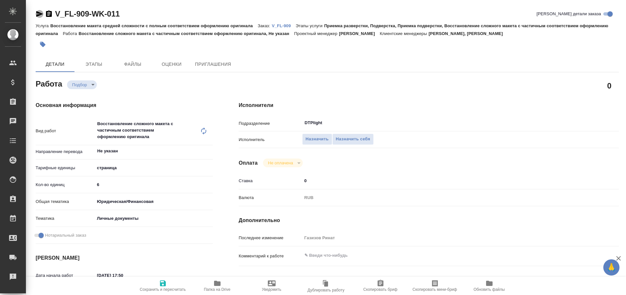
click at [37, 14] on icon "button" at bounding box center [40, 14] width 8 height 8
click at [40, 13] on icon "button" at bounding box center [39, 14] width 7 height 6
type textarea "x"
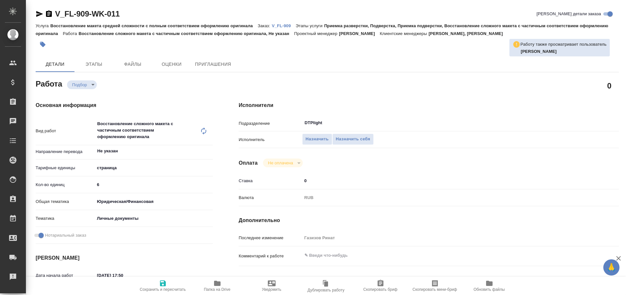
type textarea "x"
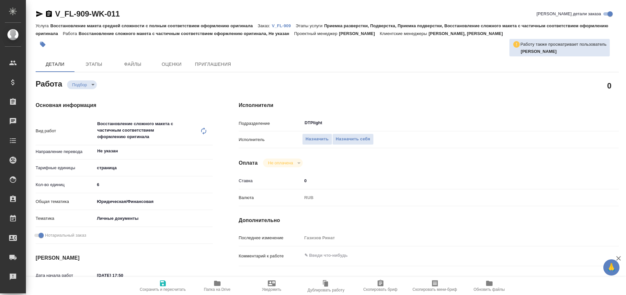
type textarea "x"
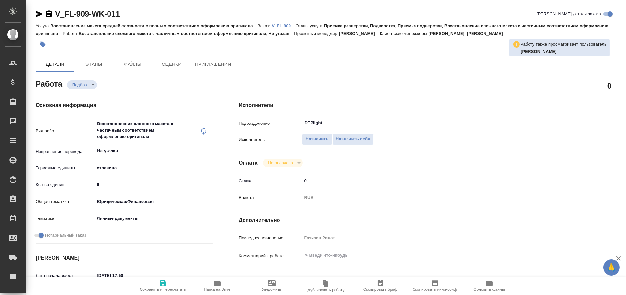
type textarea "x"
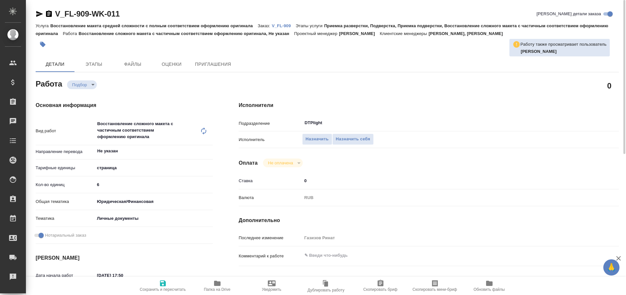
type textarea "x"
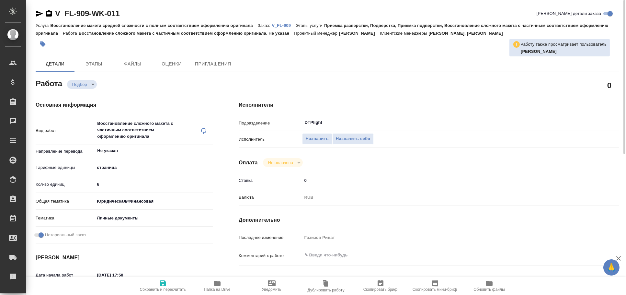
type textarea "x"
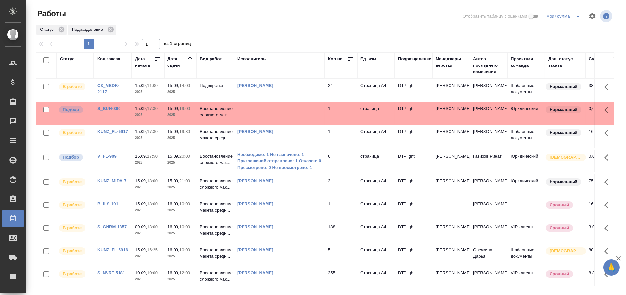
click at [283, 115] on td at bounding box center [279, 113] width 91 height 23
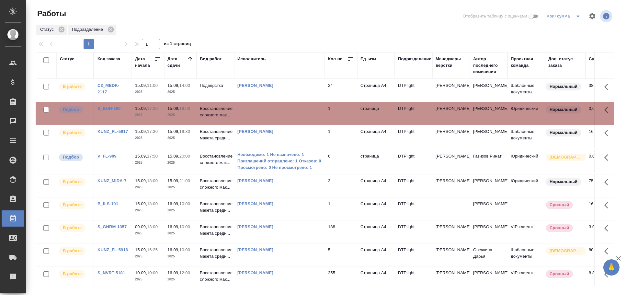
click at [283, 114] on td at bounding box center [279, 113] width 91 height 23
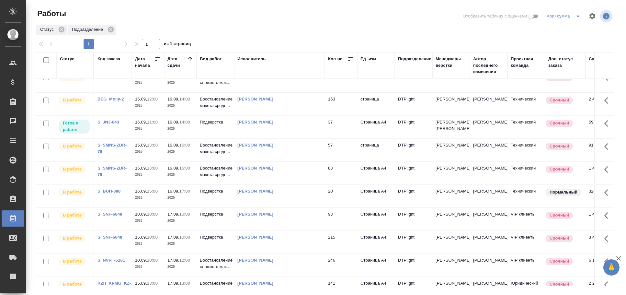
scroll to position [203, 0]
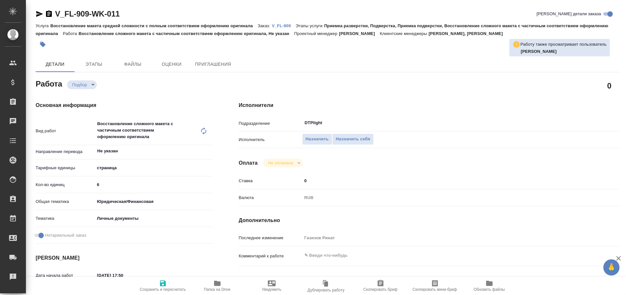
type textarea "x"
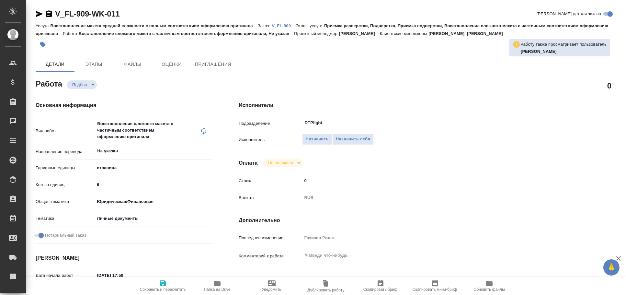
type textarea "x"
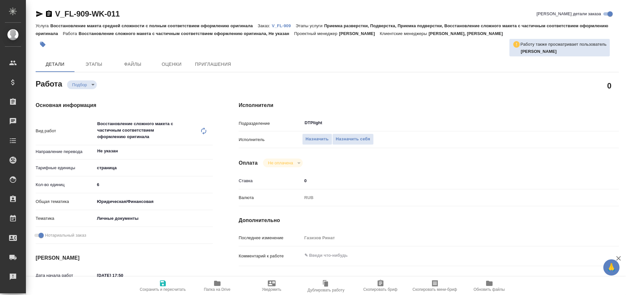
type textarea "x"
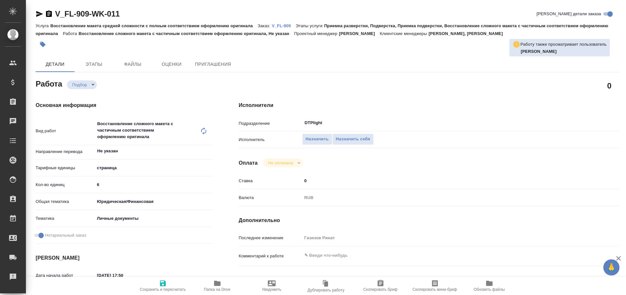
type textarea "x"
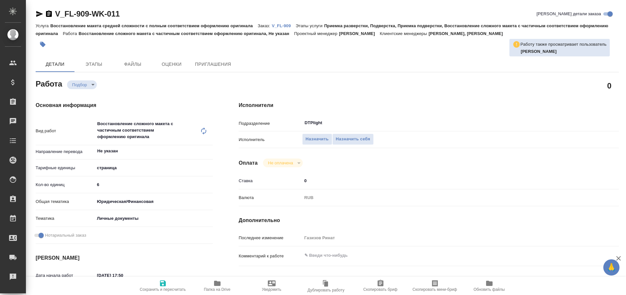
type textarea "x"
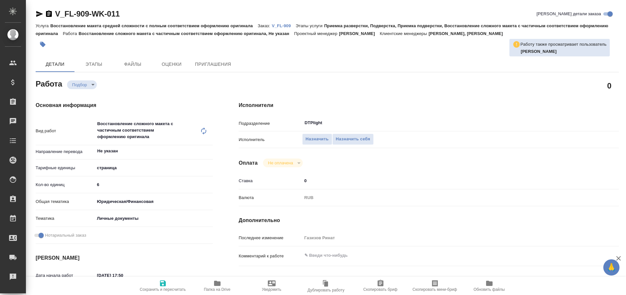
type textarea "x"
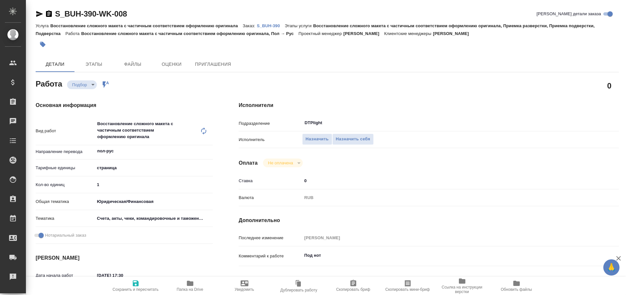
type textarea "x"
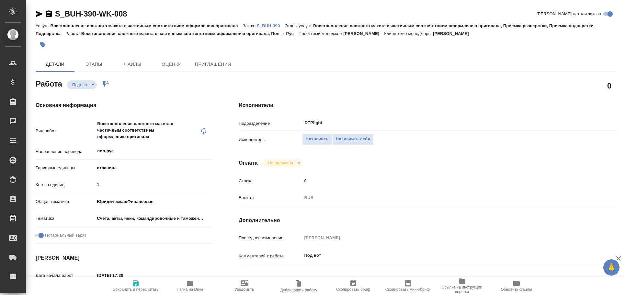
type textarea "x"
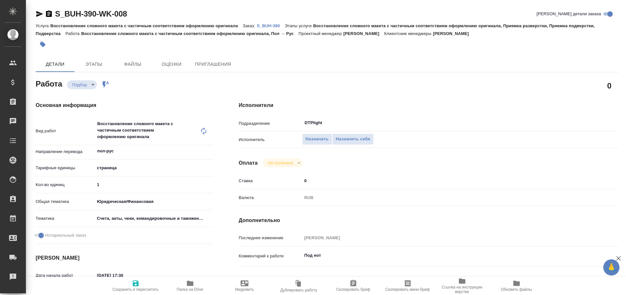
type textarea "x"
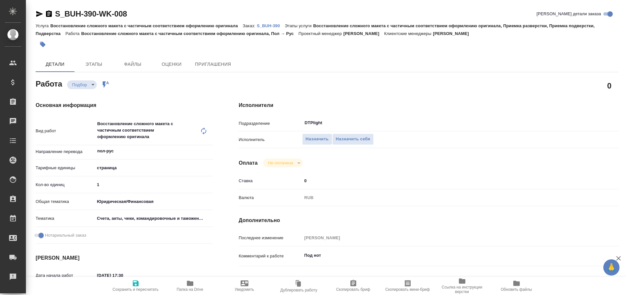
type textarea "x"
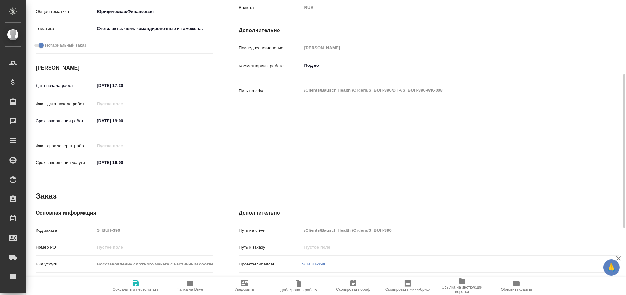
type textarea "x"
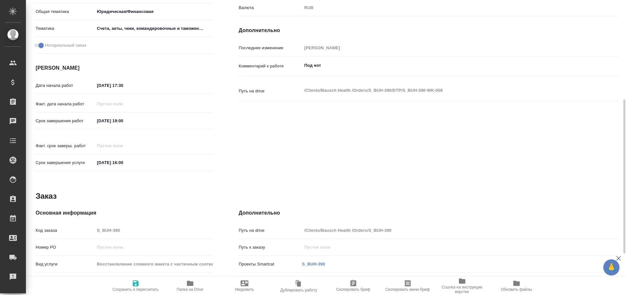
scroll to position [190, 0]
click at [193, 281] on icon "button" at bounding box center [190, 283] width 8 height 8
type textarea "x"
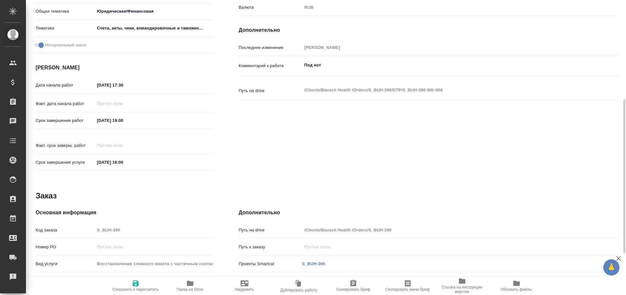
type textarea "x"
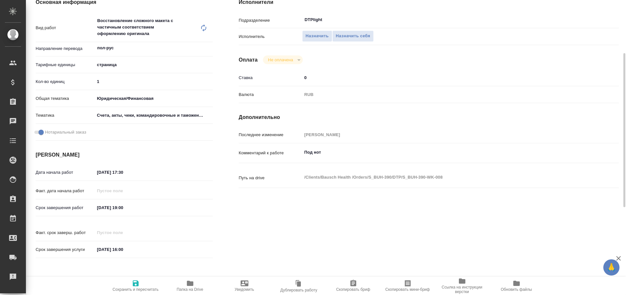
scroll to position [0, 0]
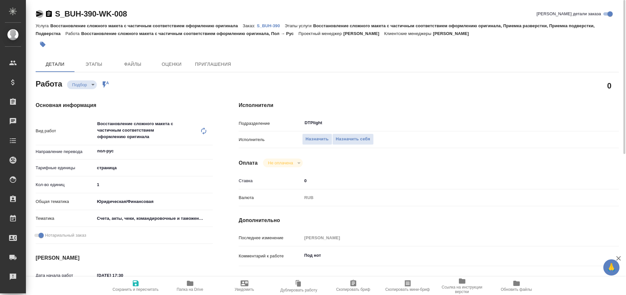
click at [42, 13] on icon "button" at bounding box center [40, 14] width 8 height 8
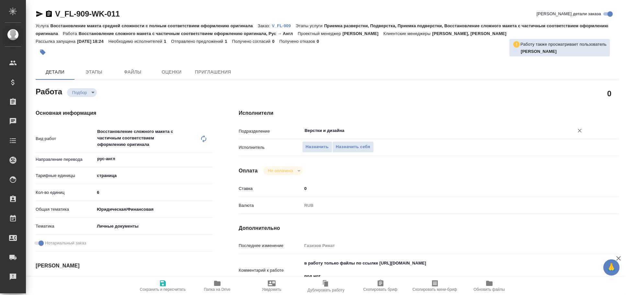
type textarea "x"
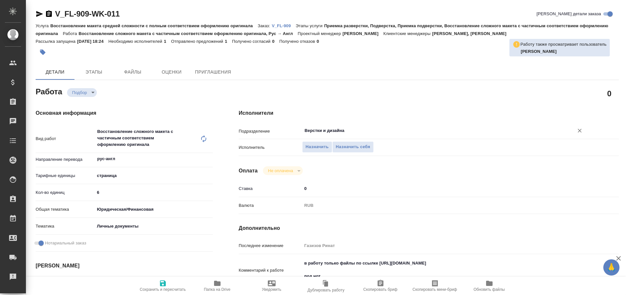
type textarea "x"
